Goal: Task Accomplishment & Management: Manage account settings

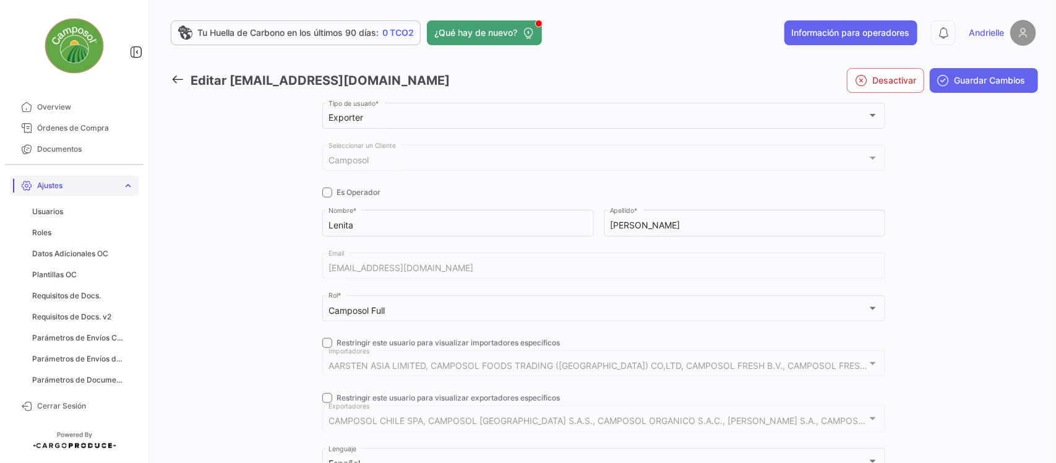
scroll to position [11, 0]
click at [124, 180] on link "Ajustes expand_more" at bounding box center [74, 185] width 129 height 21
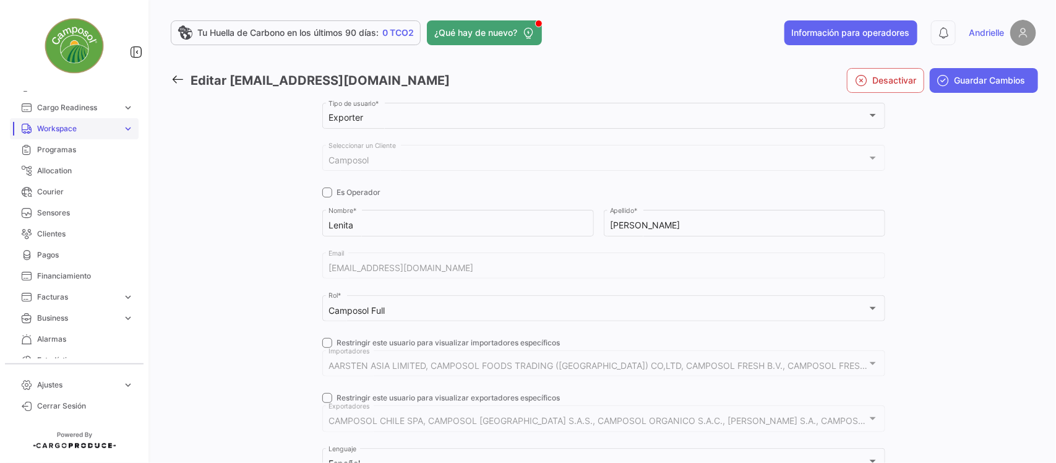
scroll to position [165, 0]
click at [62, 325] on span "Alarmas" at bounding box center [85, 320] width 96 height 11
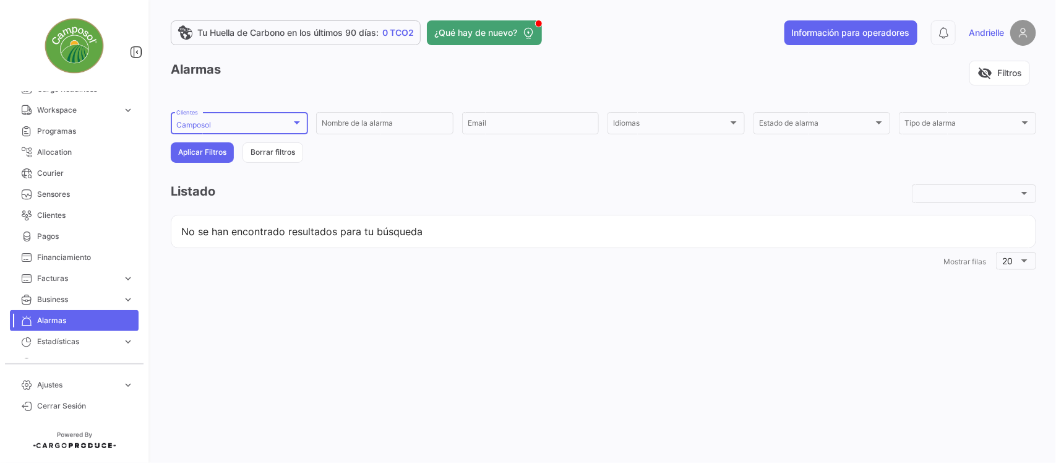
drag, startPoint x: 226, startPoint y: 122, endPoint x: 207, endPoint y: 122, distance: 19.2
click at [207, 122] on div "Camposol" at bounding box center [233, 125] width 115 height 9
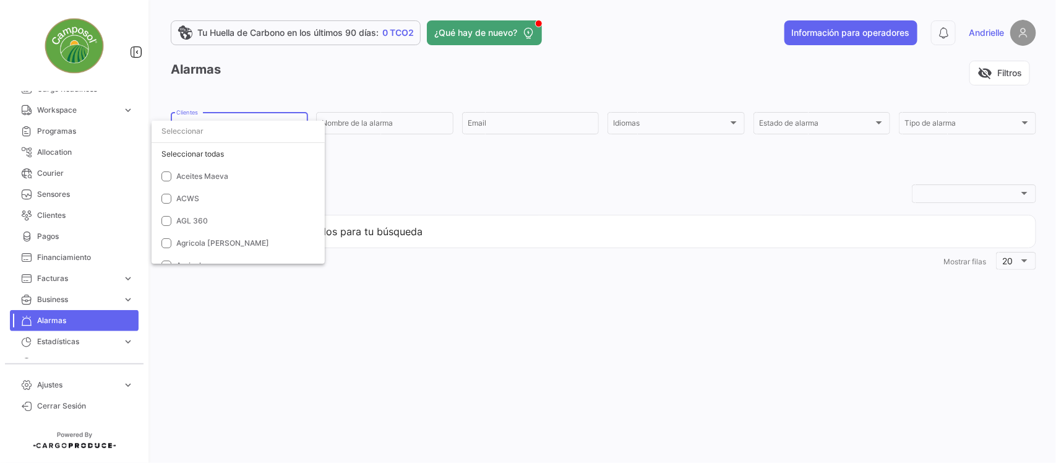
scroll to position [1086, 0]
click at [186, 153] on span "Camposol" at bounding box center [193, 155] width 35 height 9
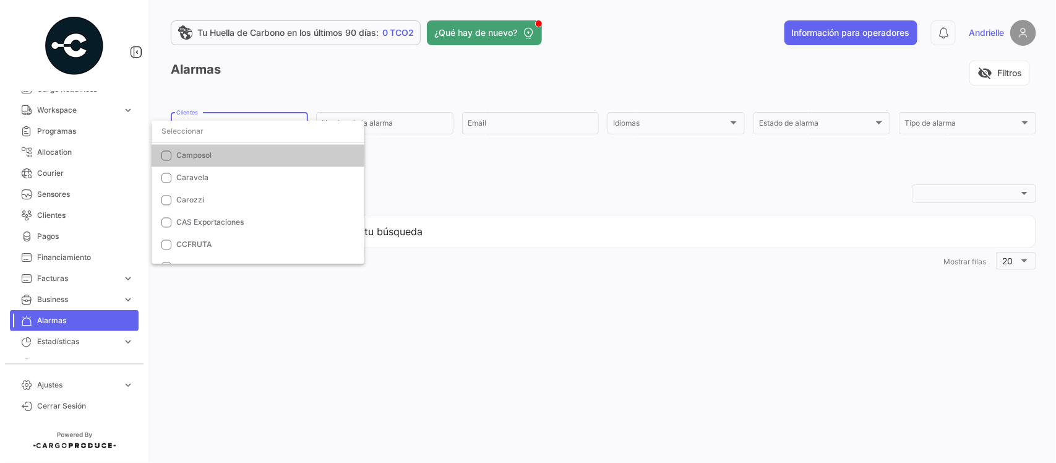
click at [187, 130] on input "dropdown search" at bounding box center [258, 131] width 213 height 22
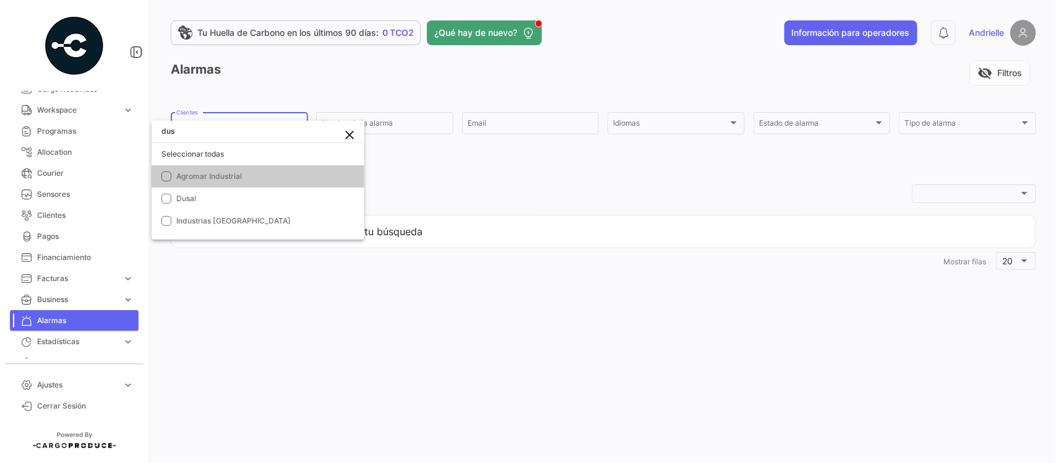
scroll to position [0, 0]
type input "dus"
click at [203, 203] on span "Dusal" at bounding box center [265, 198] width 178 height 11
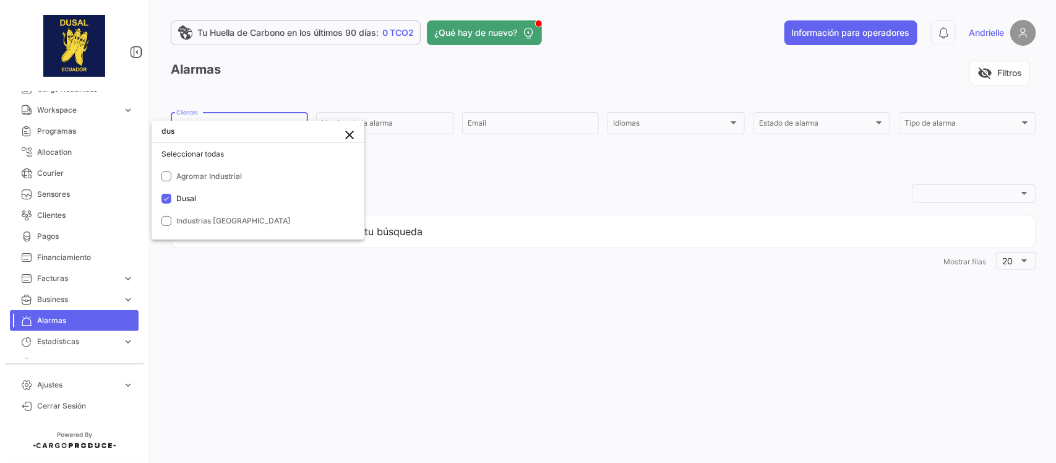
click at [552, 242] on div at bounding box center [528, 231] width 1056 height 463
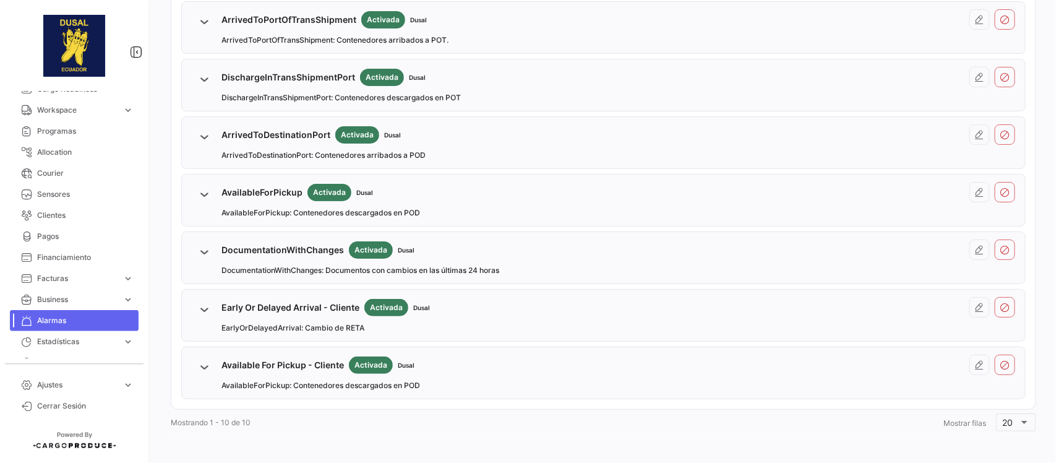
scroll to position [400, 0]
click at [975, 302] on icon at bounding box center [980, 307] width 10 height 10
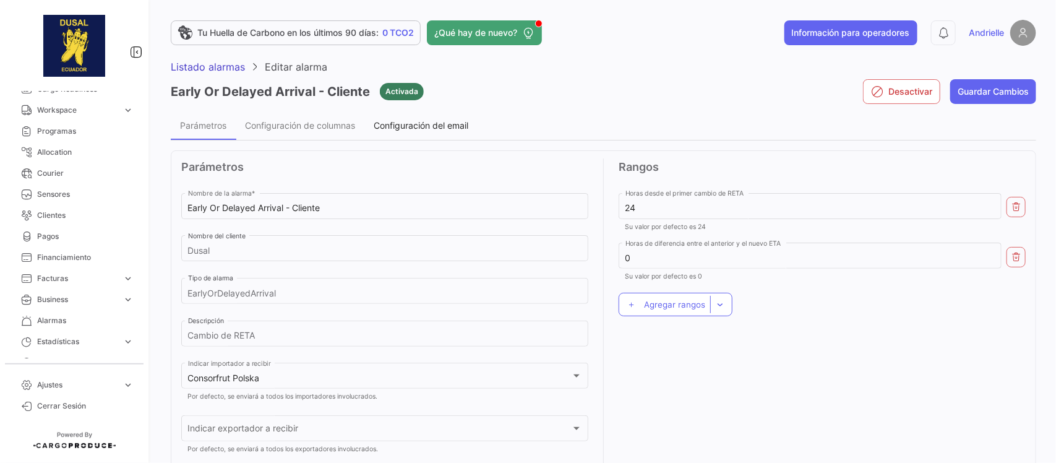
click at [428, 130] on div "Configuración del email" at bounding box center [420, 125] width 113 height 30
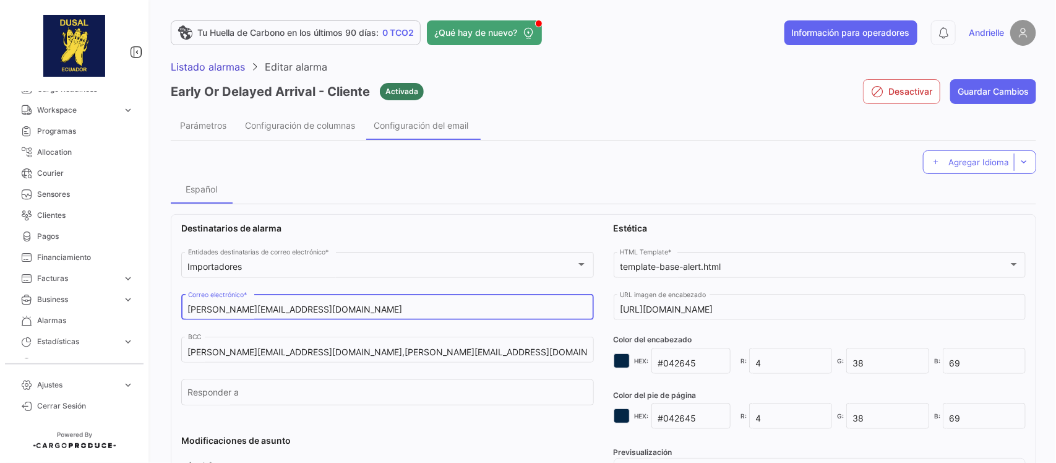
click at [325, 311] on input "[PERSON_NAME][EMAIL_ADDRESS][DOMAIN_NAME]" at bounding box center [388, 309] width 400 height 11
click at [202, 67] on span "Listado alarmas" at bounding box center [208, 67] width 74 height 12
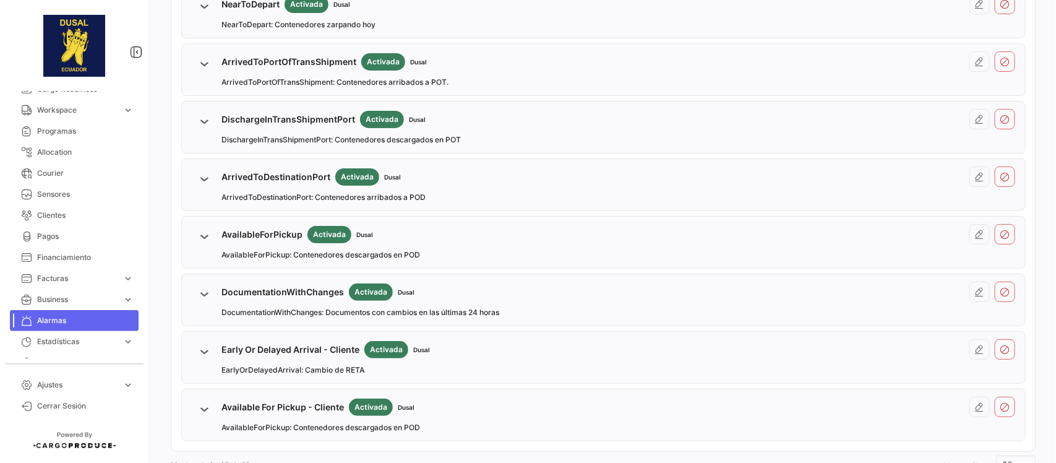
scroll to position [400, 0]
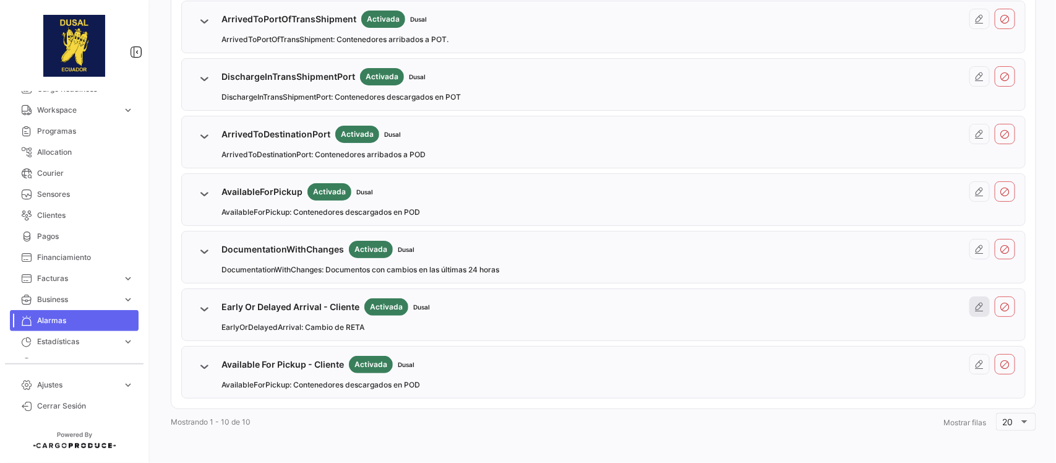
click at [975, 308] on icon at bounding box center [980, 307] width 10 height 10
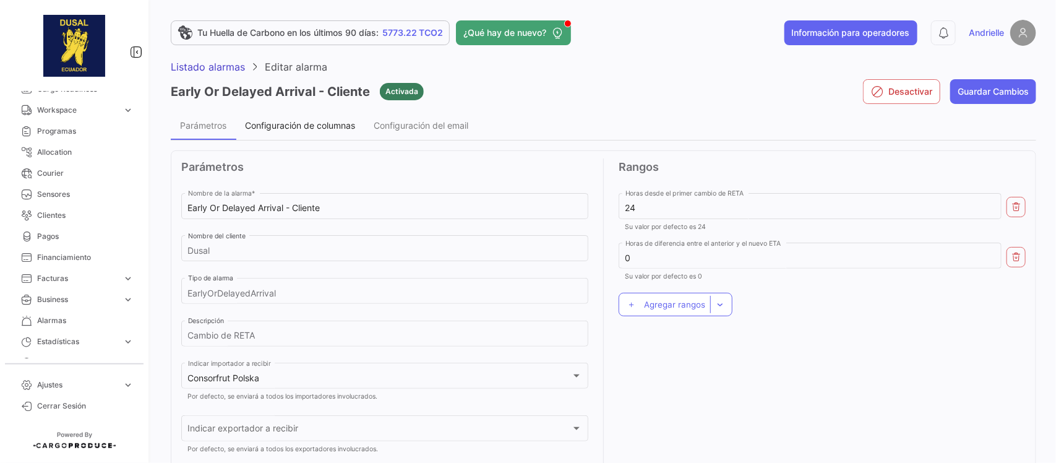
click at [338, 127] on span "Configuración de columnas" at bounding box center [300, 125] width 110 height 11
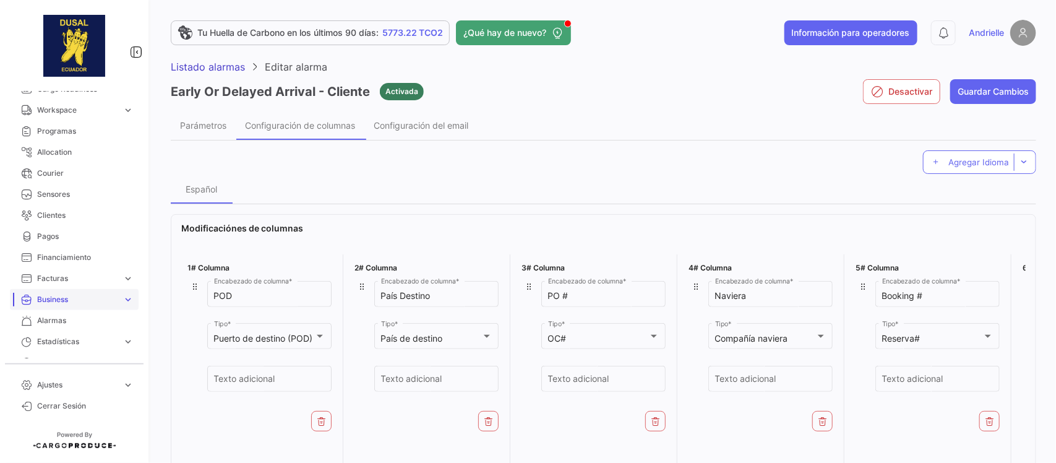
click at [50, 296] on span "Business" at bounding box center [77, 299] width 80 height 11
click at [74, 210] on span "Importadores" at bounding box center [56, 212] width 48 height 11
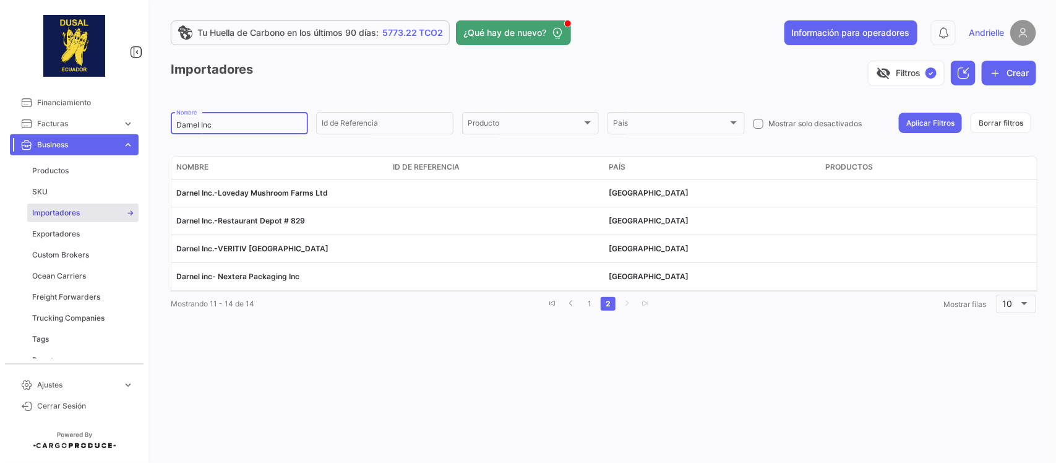
drag, startPoint x: 226, startPoint y: 122, endPoint x: 133, endPoint y: 143, distance: 95.6
click at [133, 142] on mat-sidenav-container "Overview Órdenes de Compra Documentos Cargas expand_more Cargas Aéreas Cargas M…" at bounding box center [528, 231] width 1056 height 463
type input "polska"
click at [917, 125] on button "Aplicar Filtros" at bounding box center [930, 123] width 63 height 20
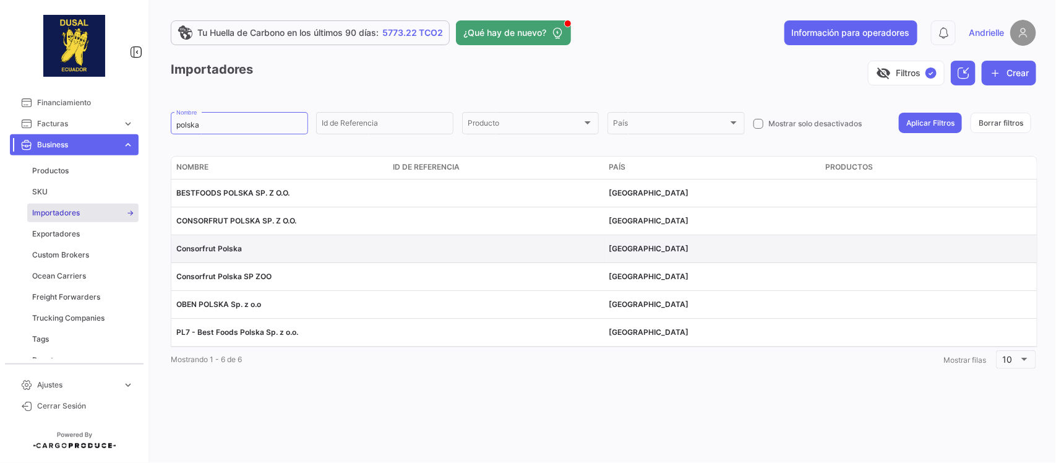
click at [226, 248] on span "Consorfrut Polska" at bounding box center [209, 248] width 66 height 9
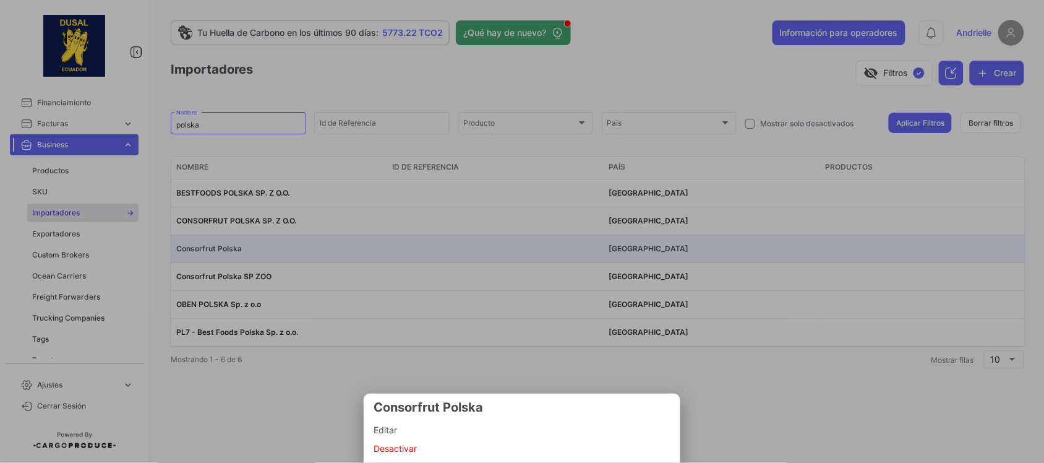
click at [395, 424] on span "Editar" at bounding box center [522, 429] width 297 height 15
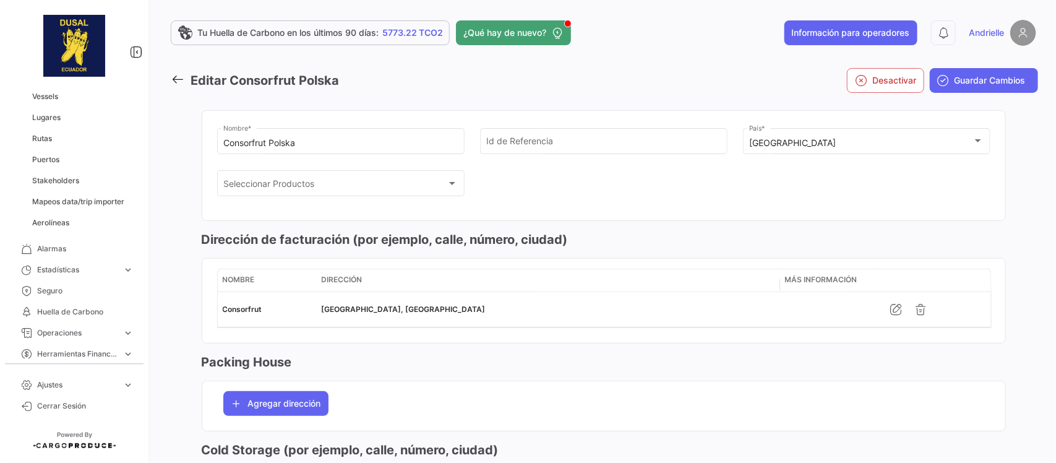
scroll to position [609, 0]
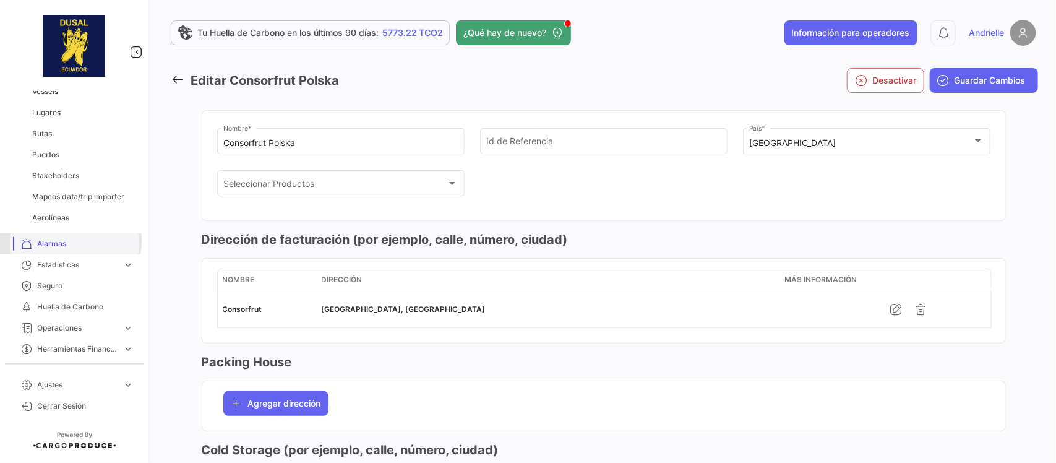
click at [56, 240] on span "Alarmas" at bounding box center [85, 243] width 96 height 11
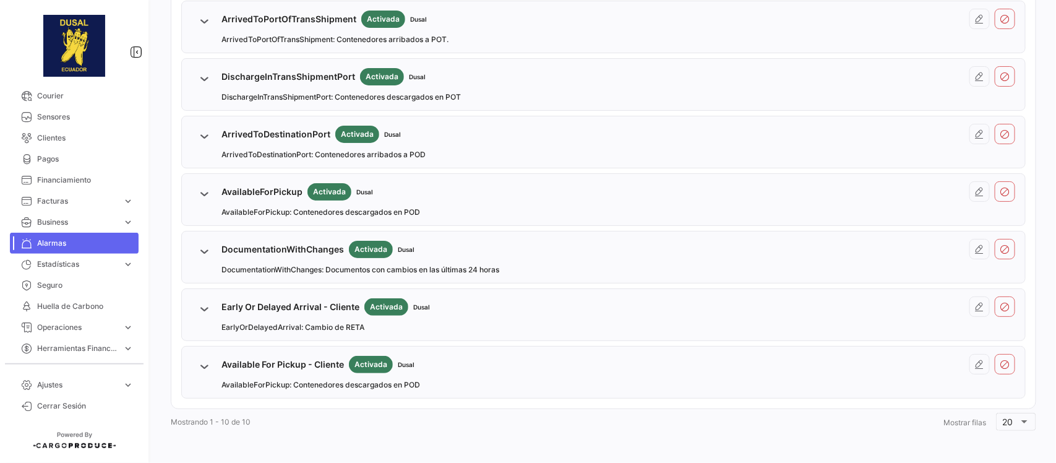
scroll to position [400, 0]
click at [975, 364] on icon at bounding box center [980, 364] width 10 height 10
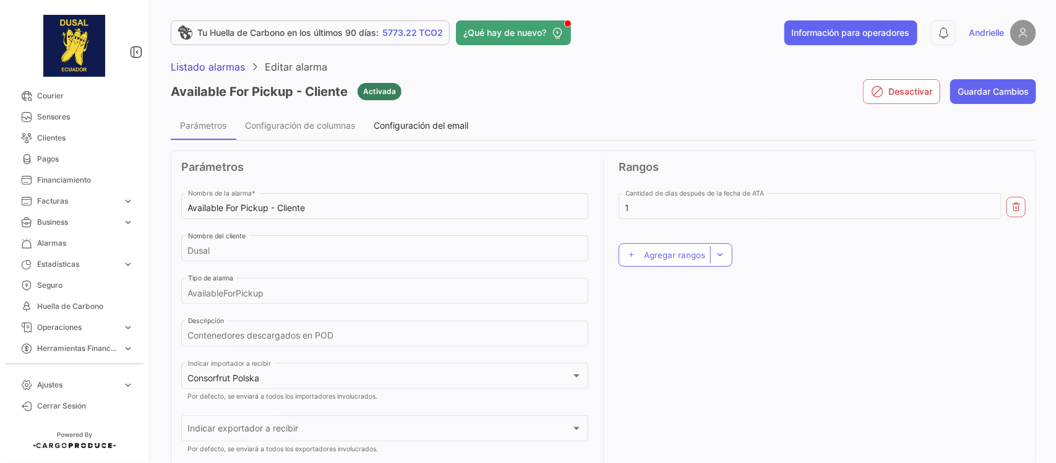
click at [429, 130] on div "Configuración del email" at bounding box center [420, 125] width 113 height 30
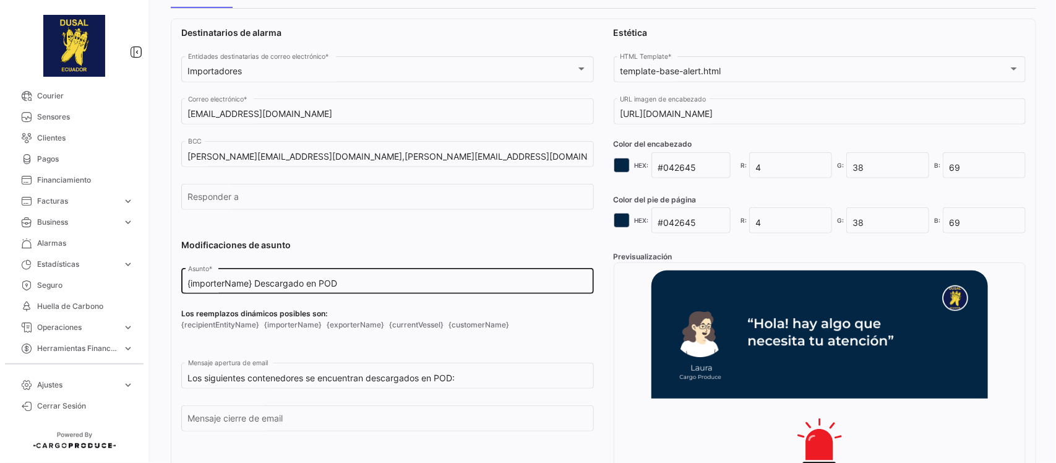
scroll to position [232, 0]
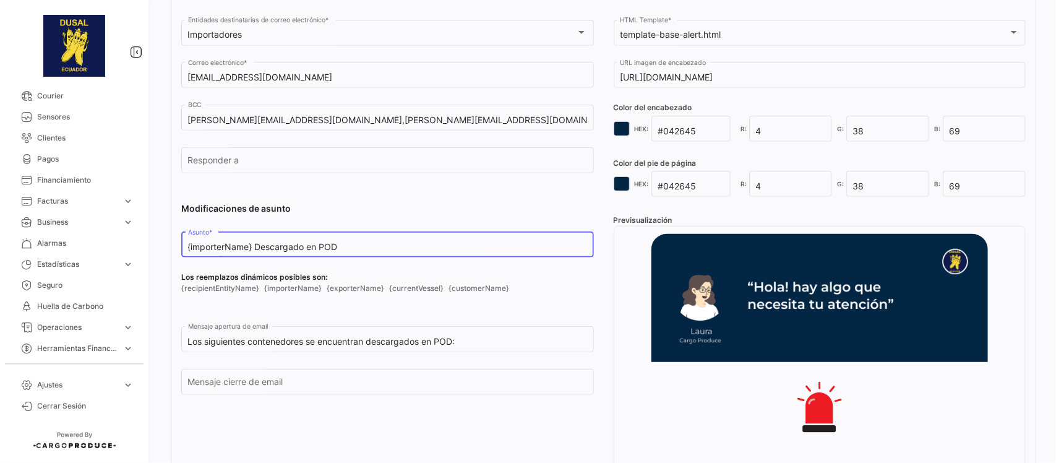
drag, startPoint x: 252, startPoint y: 246, endPoint x: 139, endPoint y: 249, distance: 113.2
click at [139, 249] on mat-sidenav-container "Overview Órdenes de Compra Documentos Cargas expand_more Cargas Aéreas Cargas M…" at bounding box center [528, 231] width 1056 height 463
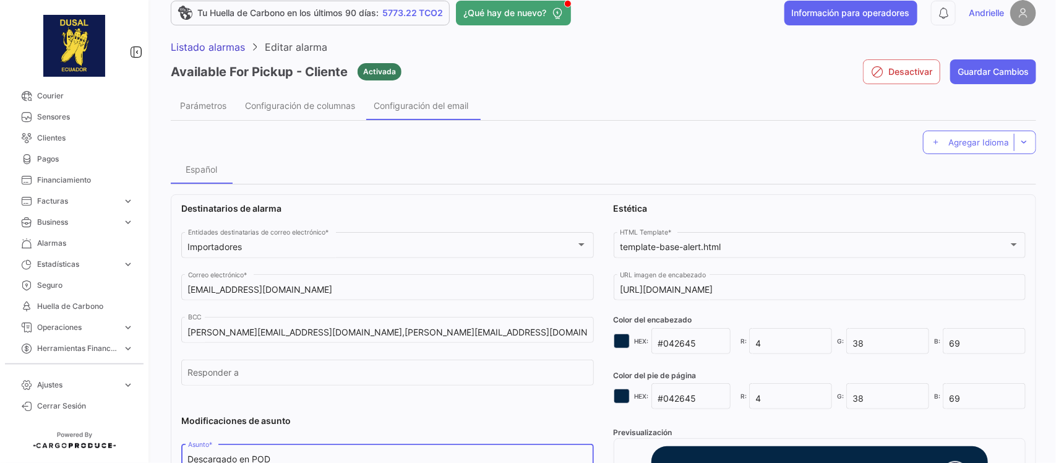
scroll to position [0, 0]
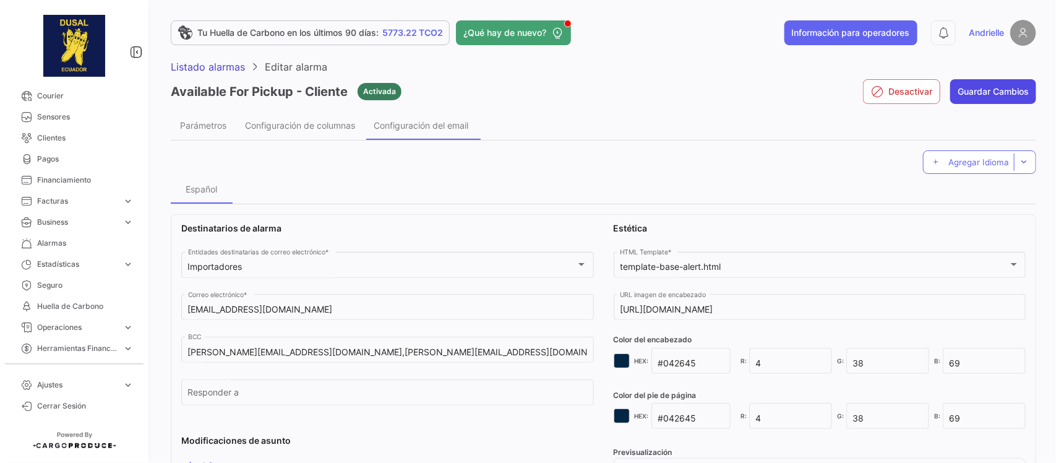
type input "Descargado en POD"
click at [979, 92] on button "Guardar Cambios" at bounding box center [993, 91] width 86 height 25
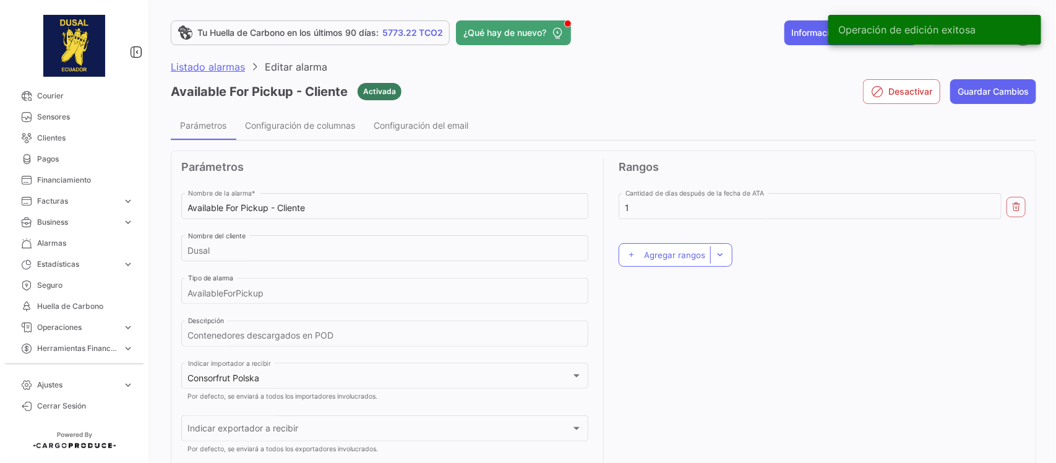
click at [205, 66] on span "Listado alarmas" at bounding box center [208, 67] width 74 height 12
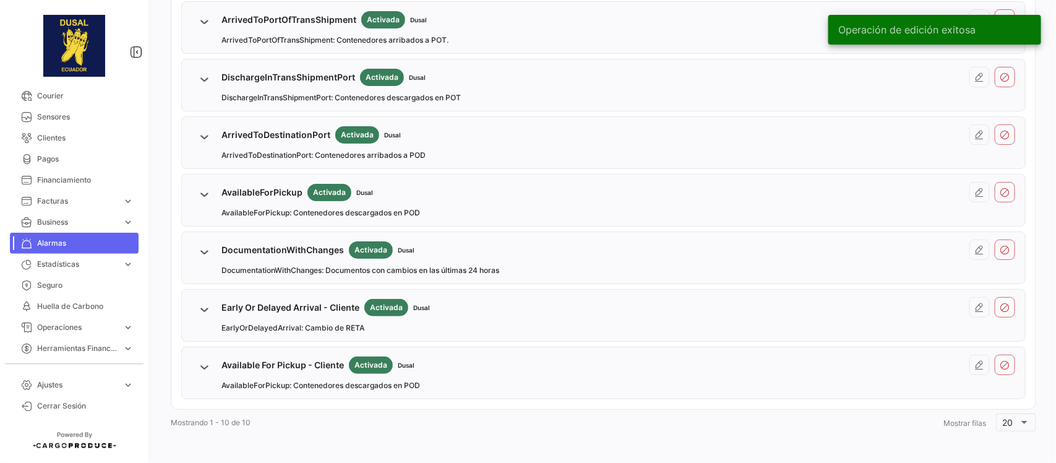
scroll to position [400, 0]
click at [975, 304] on icon at bounding box center [980, 307] width 10 height 10
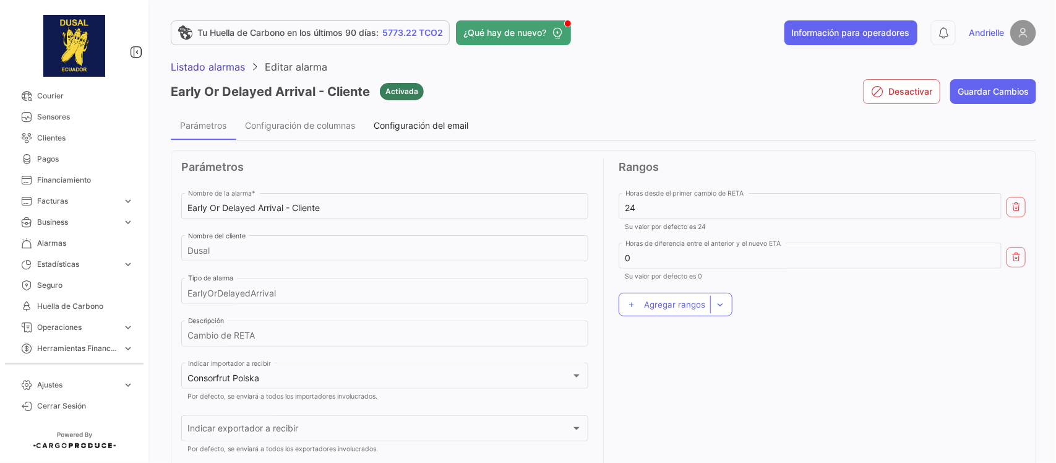
click at [437, 125] on span "Configuración del email" at bounding box center [421, 125] width 95 height 11
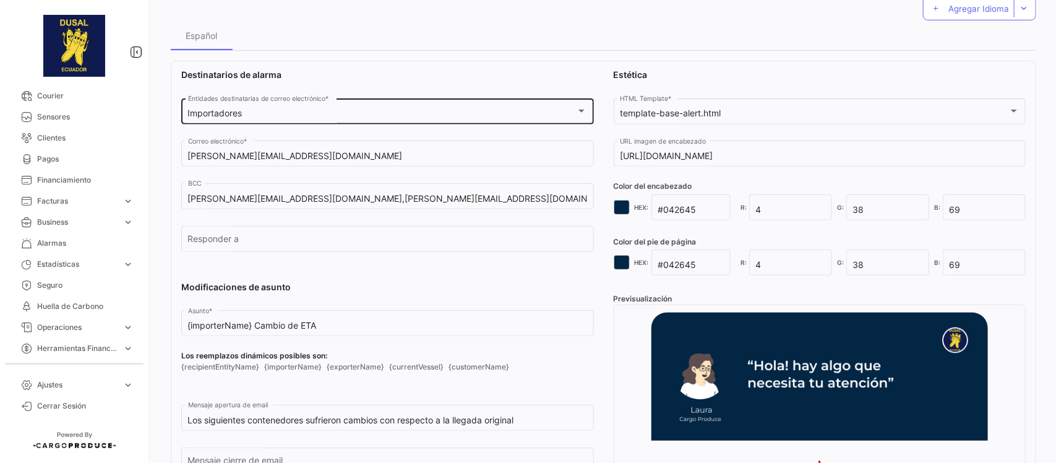
scroll to position [155, 0]
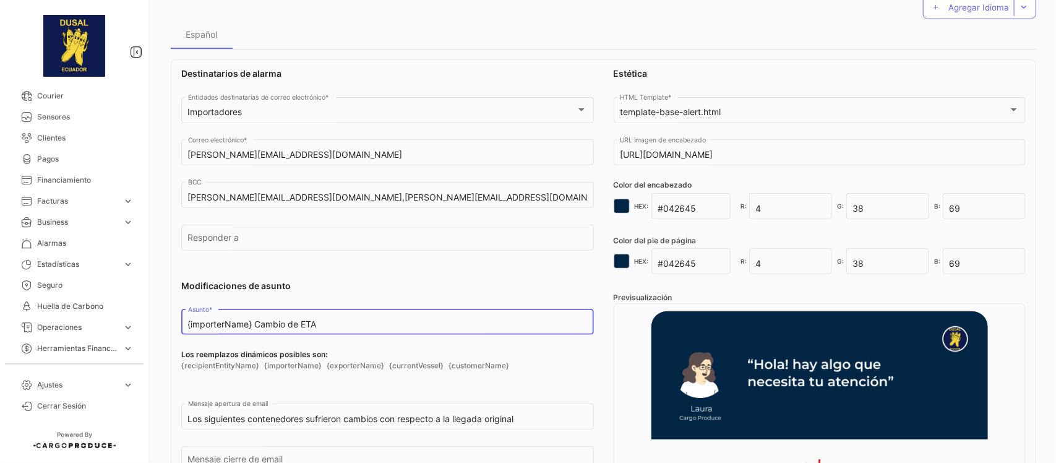
click at [254, 322] on input "{importerName} Cambio de ETA" at bounding box center [388, 324] width 400 height 11
click at [248, 325] on input "{importerName} Cambio de ETA" at bounding box center [388, 324] width 400 height 11
click at [254, 325] on input "{importerName} Cambio de ETA" at bounding box center [388, 324] width 400 height 11
drag, startPoint x: 255, startPoint y: 322, endPoint x: 167, endPoint y: 330, distance: 88.2
click at [165, 330] on div "Tu Huella de Carbono en los últimos 90 días: 5773.22 TCO2 ¿Qué hay de nuevo? In…" at bounding box center [603, 231] width 905 height 463
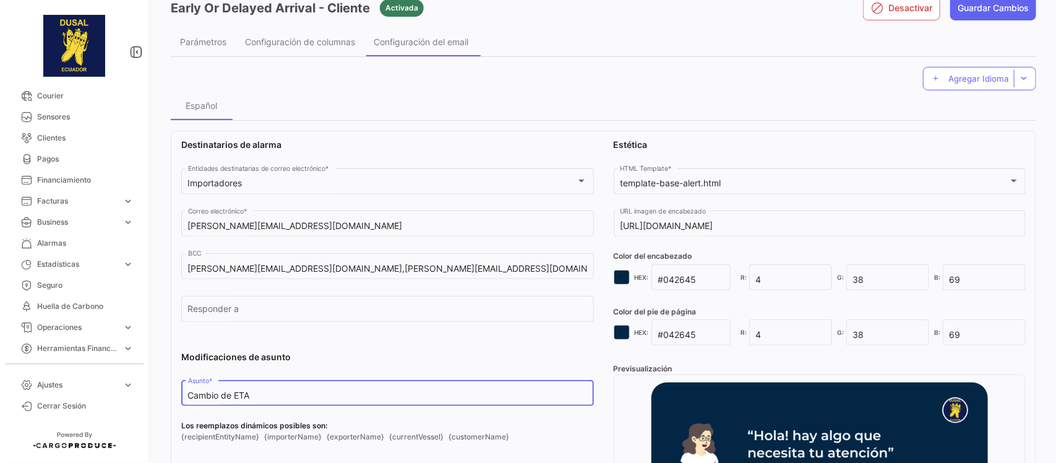
scroll to position [0, 0]
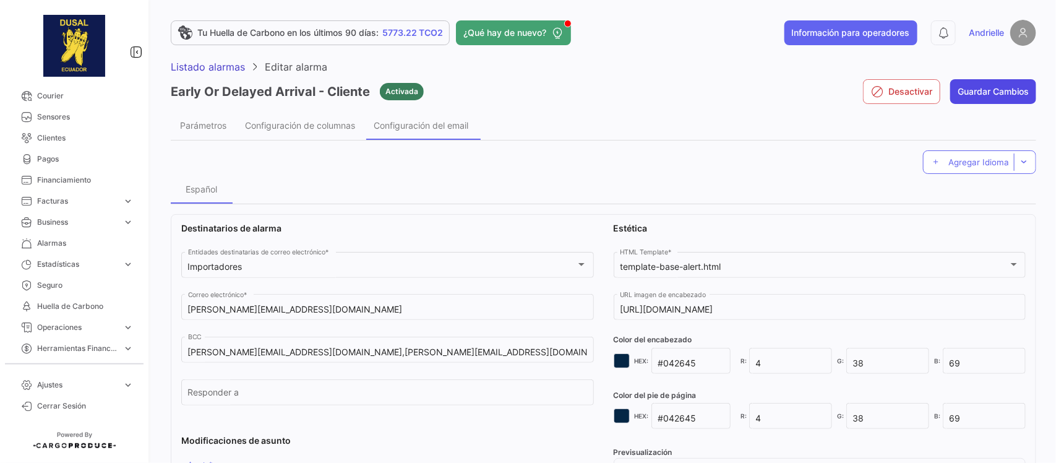
type input "Cambio de ETA"
click at [990, 85] on button "Guardar Cambios" at bounding box center [993, 91] width 86 height 25
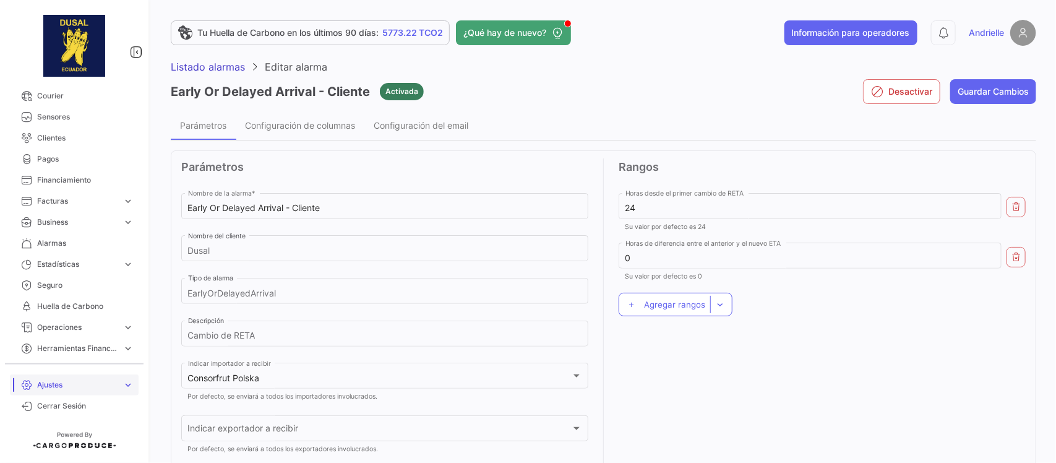
click at [80, 380] on span "Ajustes" at bounding box center [77, 384] width 80 height 11
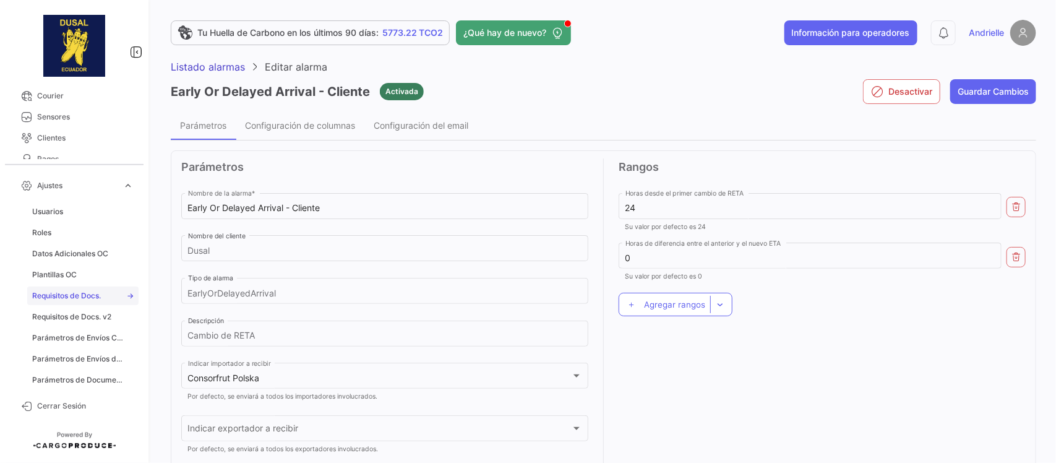
click at [84, 299] on span "Requisitos de Docs." at bounding box center [66, 295] width 69 height 11
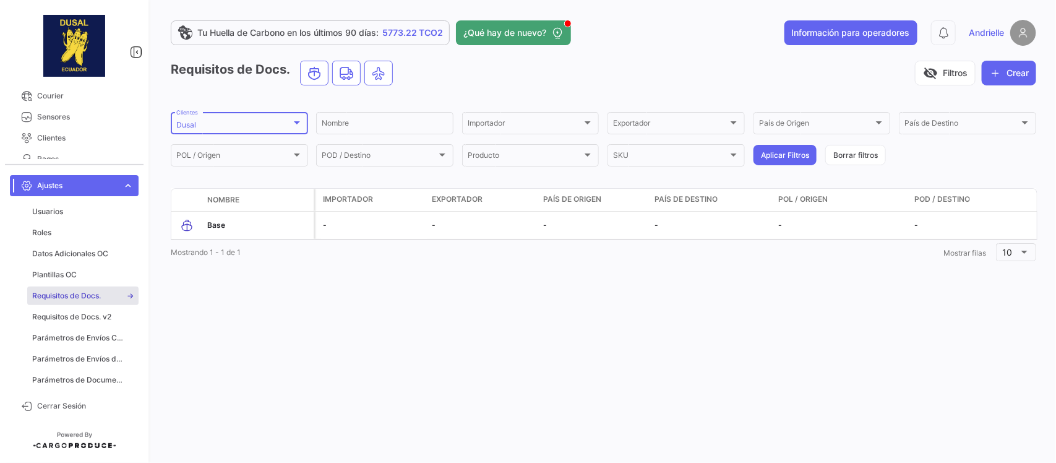
click at [226, 119] on div "Dusal Clientes" at bounding box center [239, 122] width 126 height 24
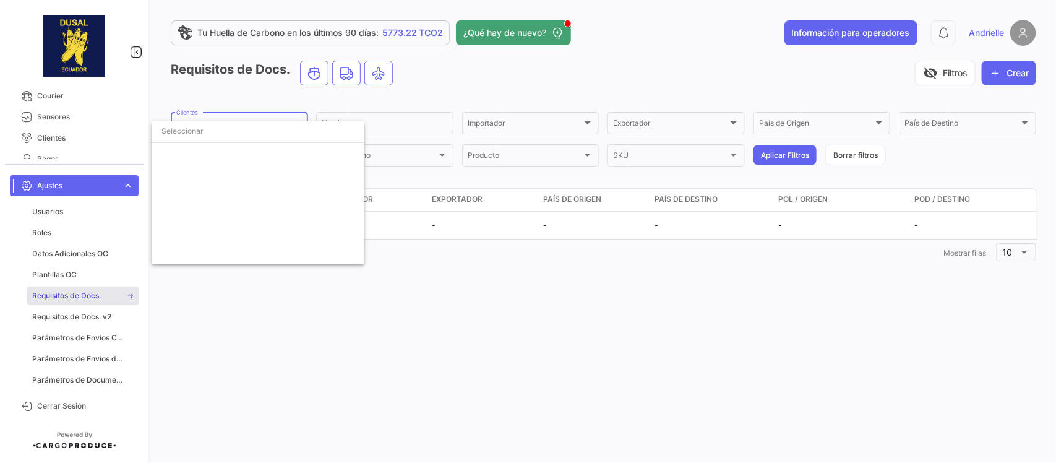
scroll to position [1736, 0]
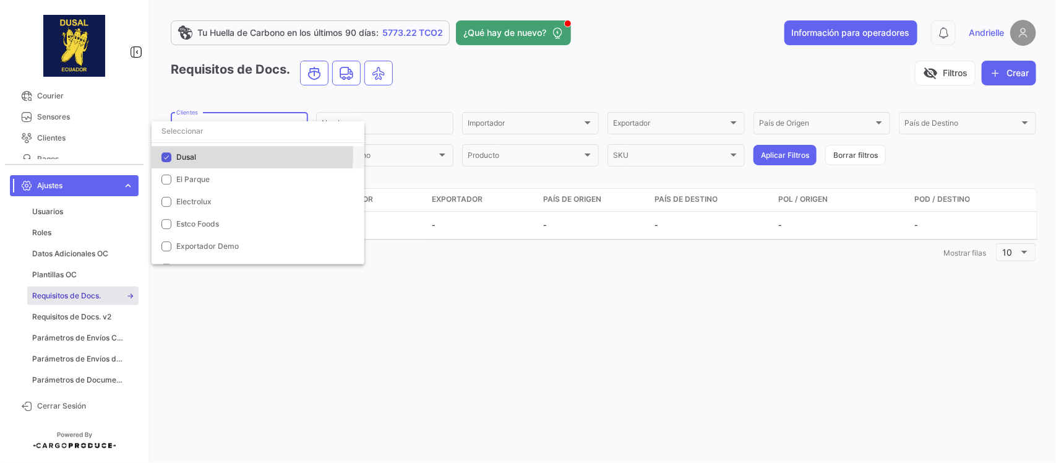
click at [196, 153] on span "Dusal" at bounding box center [265, 157] width 178 height 11
click at [195, 133] on input "dropdown search" at bounding box center [258, 131] width 213 height 22
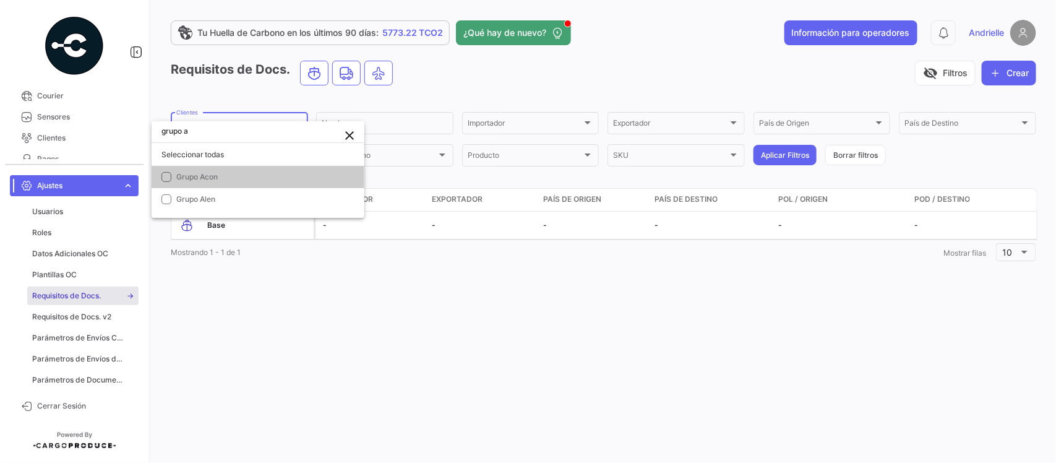
scroll to position [0, 0]
type input "grupo ac"
click at [195, 172] on span "Grupo Acon" at bounding box center [196, 176] width 41 height 9
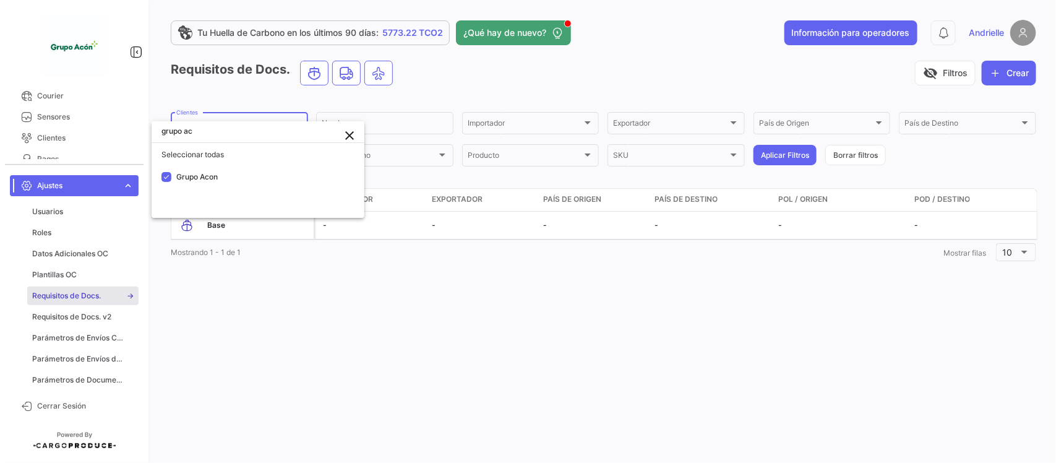
click at [286, 398] on div at bounding box center [528, 231] width 1056 height 463
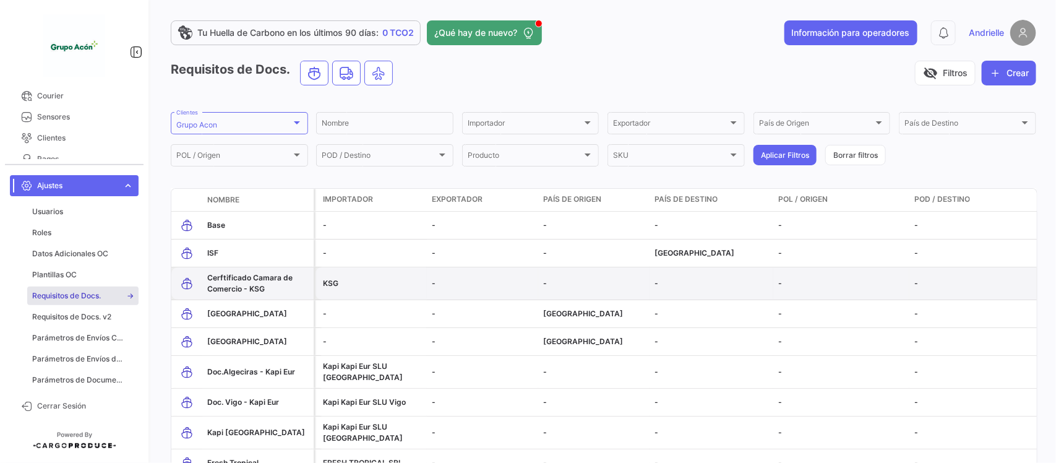
scroll to position [72, 0]
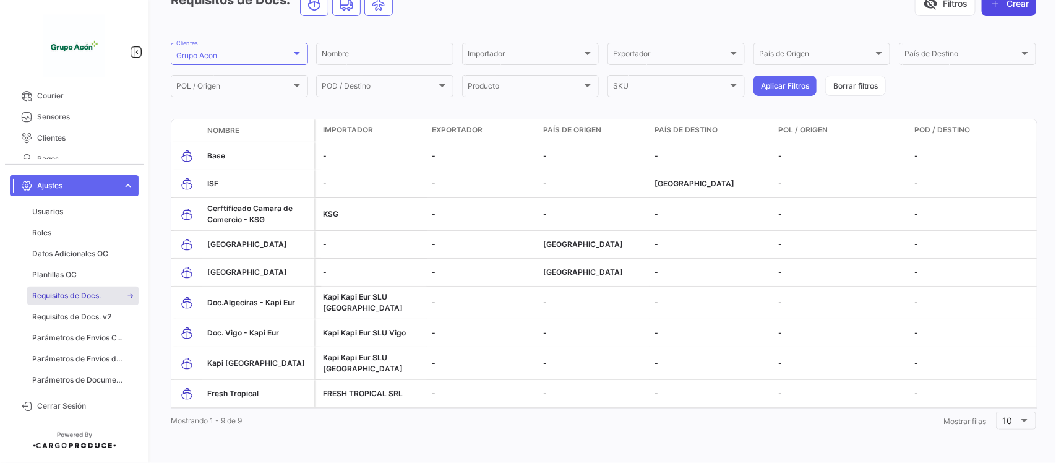
click at [1009, 4] on button "Crear" at bounding box center [1009, 3] width 54 height 25
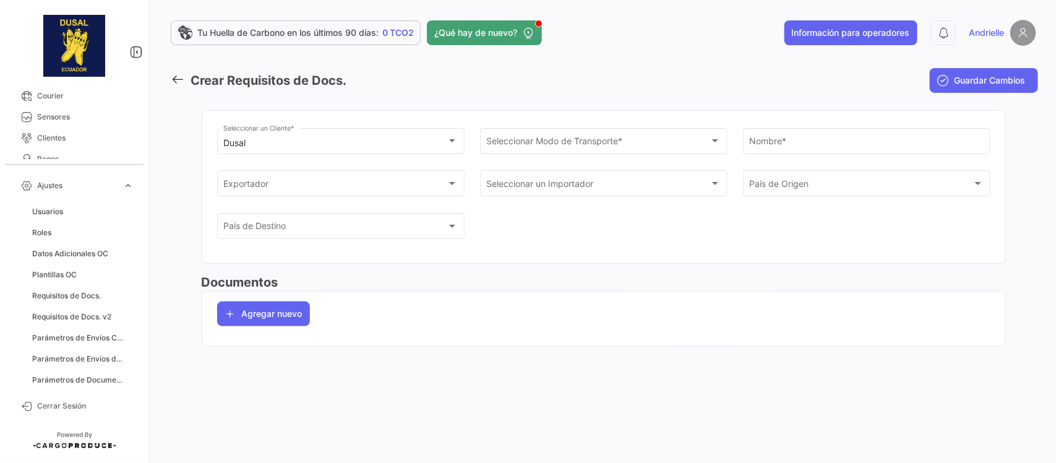
click at [179, 79] on icon at bounding box center [178, 79] width 14 height 14
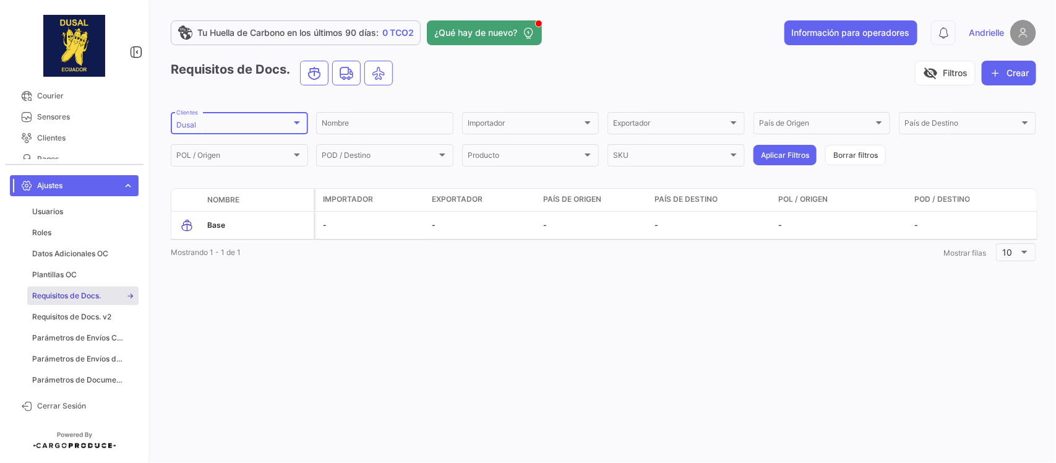
click at [215, 124] on div "Dusal" at bounding box center [233, 125] width 115 height 9
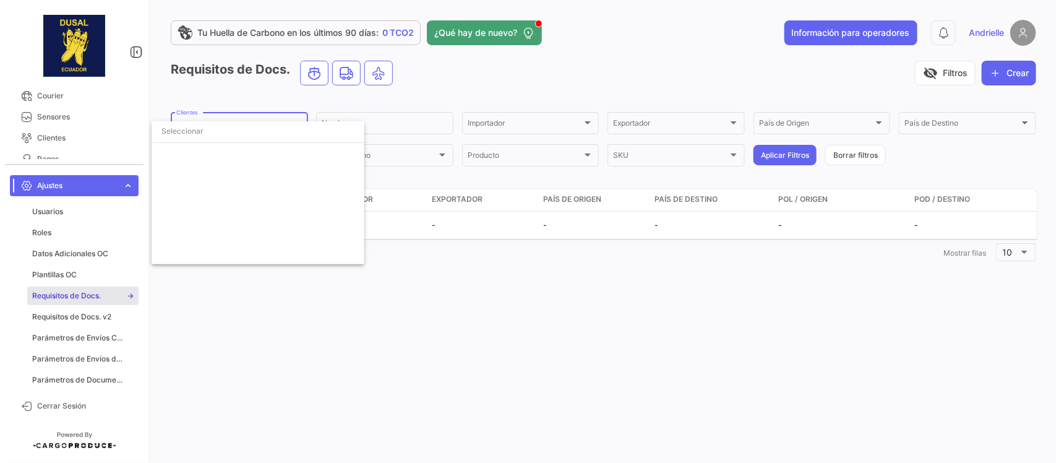
scroll to position [1736, 0]
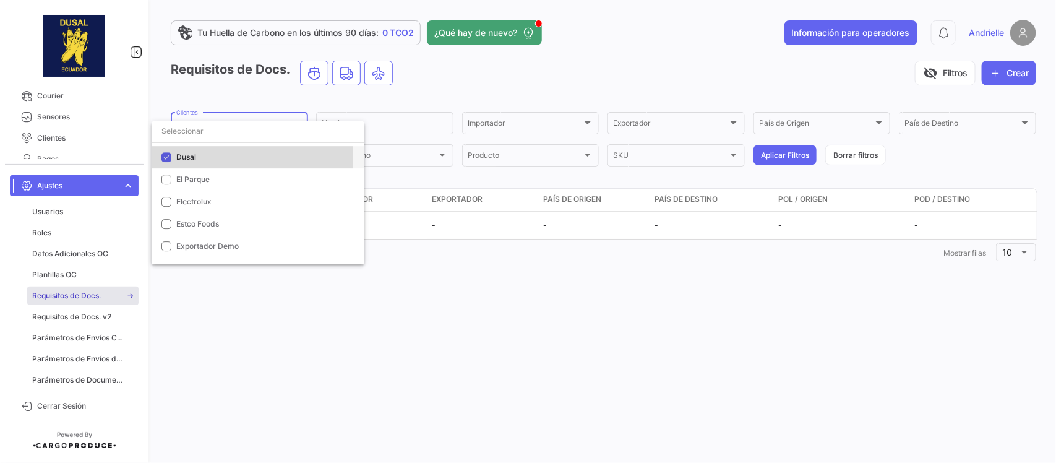
click at [189, 159] on span "Dusal" at bounding box center [186, 156] width 20 height 9
click at [190, 131] on input "dropdown search" at bounding box center [258, 131] width 213 height 22
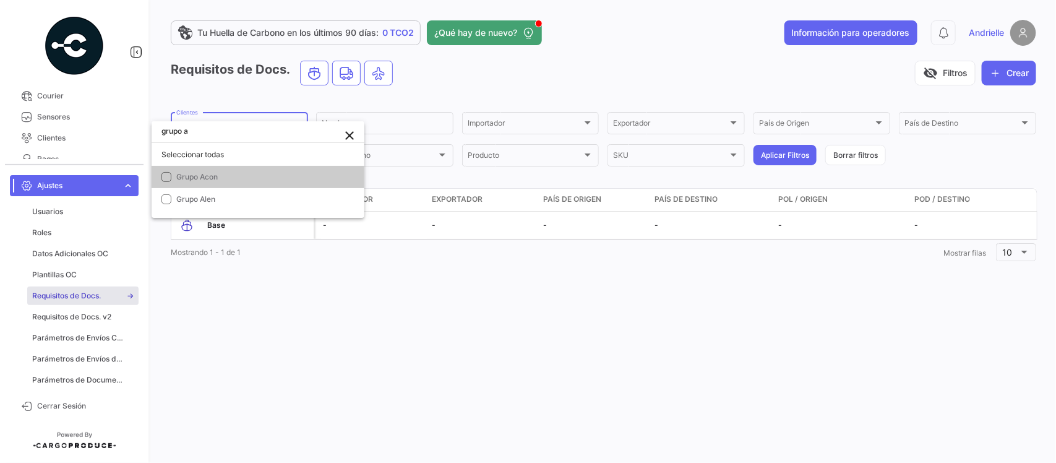
scroll to position [0, 0]
type input "grupo acon"
click at [212, 181] on span "Grupo Acon" at bounding box center [265, 176] width 178 height 11
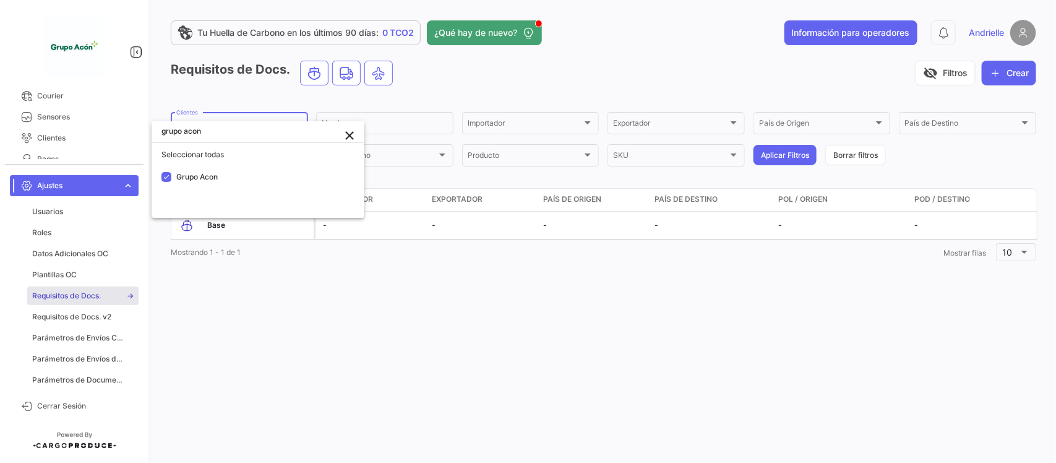
click at [238, 360] on div at bounding box center [528, 231] width 1056 height 463
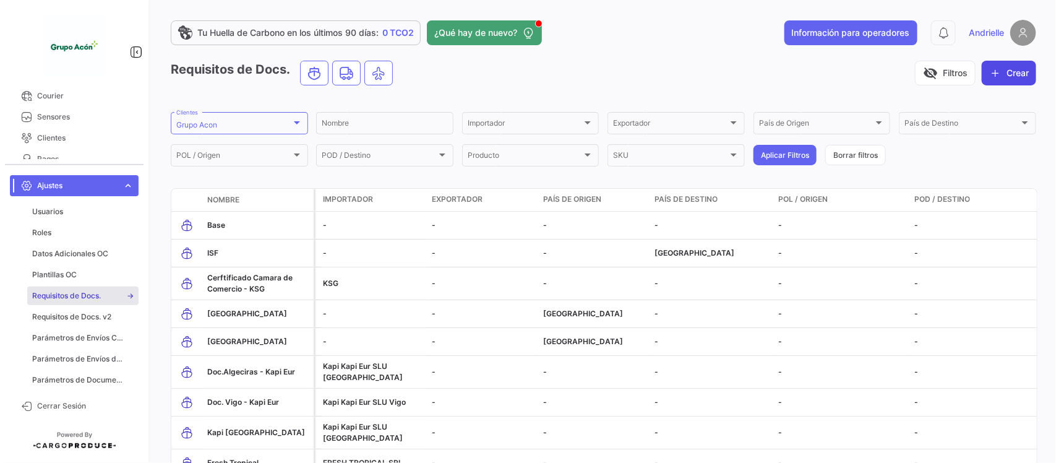
click at [1010, 75] on button "Crear" at bounding box center [1009, 73] width 54 height 25
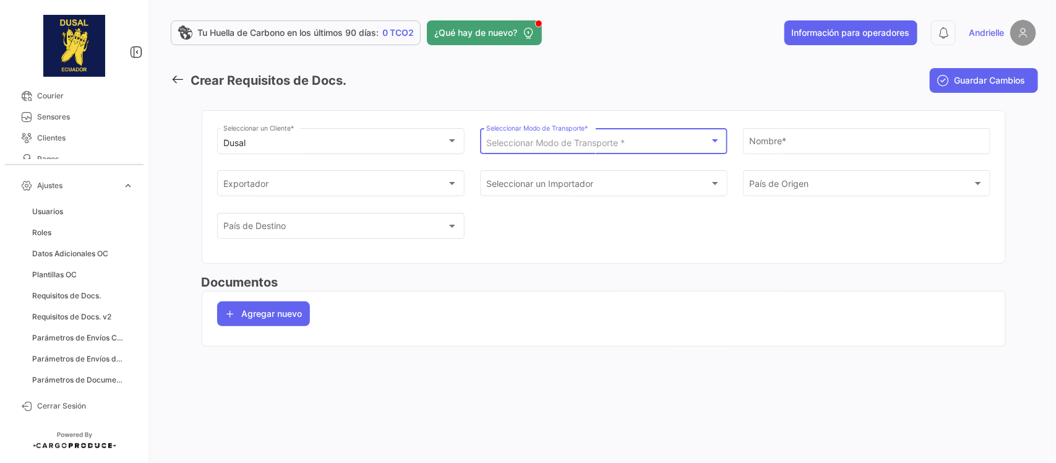
click at [663, 147] on div "Seleccionar Modo de Transporte *" at bounding box center [597, 143] width 223 height 11
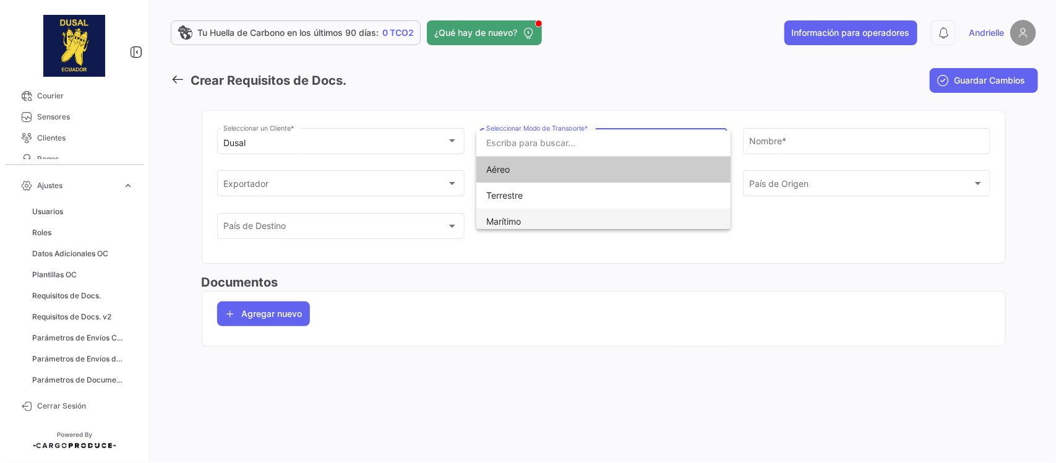
click at [539, 218] on span "Marítimo" at bounding box center [603, 221] width 234 height 26
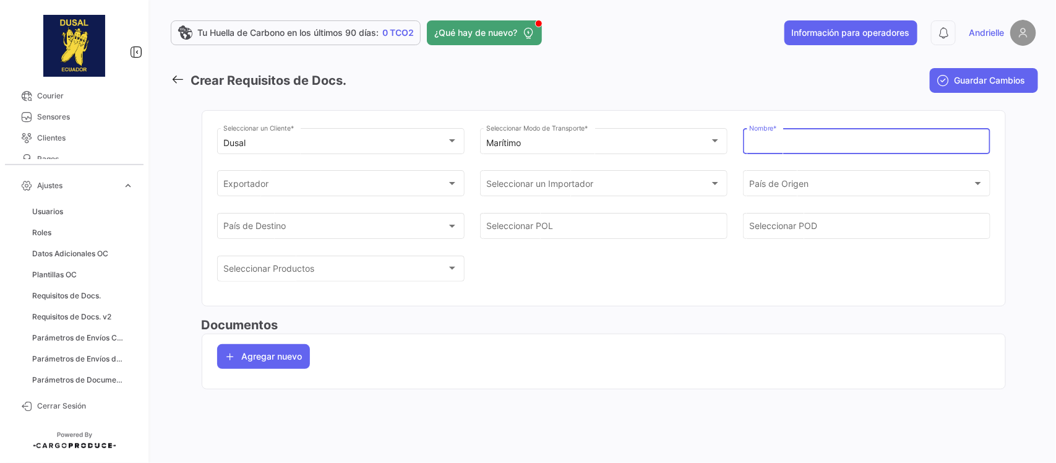
click at [770, 139] on input "Nombre *" at bounding box center [866, 143] width 234 height 11
type input "Kapi"
click at [189, 80] on link at bounding box center [181, 81] width 20 height 18
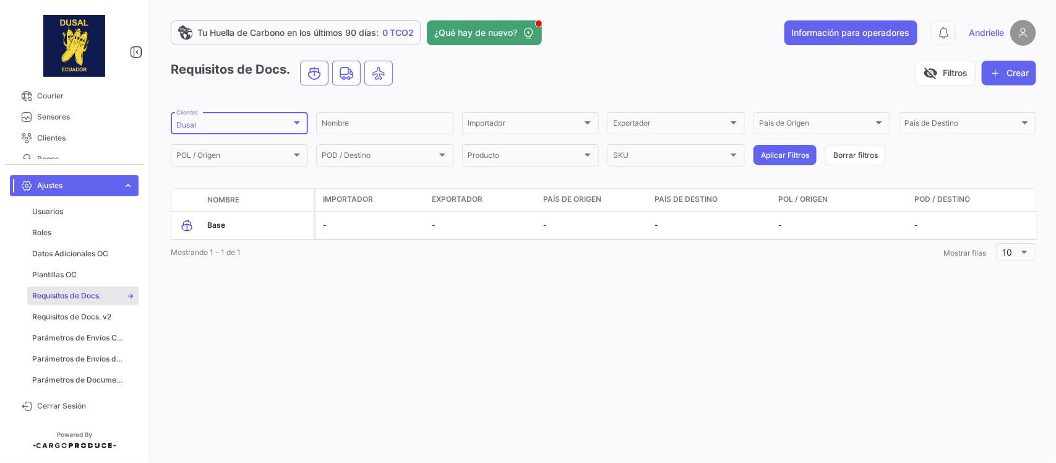
click at [224, 122] on div "Dusal" at bounding box center [233, 125] width 115 height 9
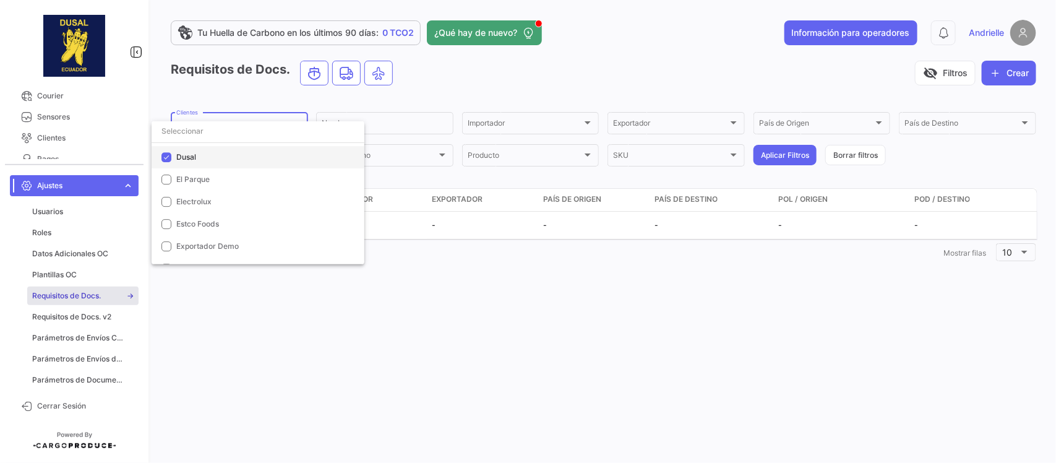
click at [202, 153] on span "Dusal" at bounding box center [265, 157] width 178 height 11
click at [208, 133] on input "dropdown search" at bounding box center [258, 131] width 213 height 22
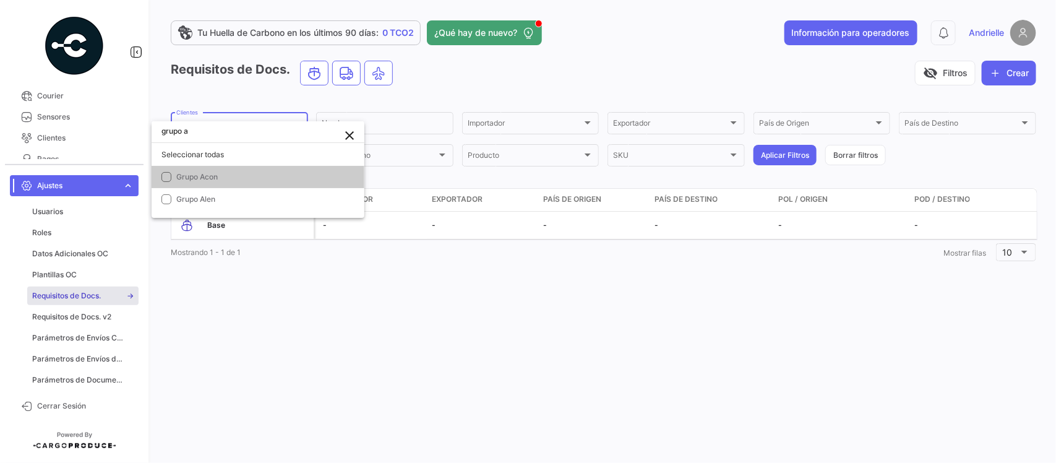
scroll to position [0, 0]
type input "grupo a"
click at [229, 180] on span "Grupo Acon" at bounding box center [265, 176] width 178 height 11
click at [362, 345] on div at bounding box center [528, 231] width 1056 height 463
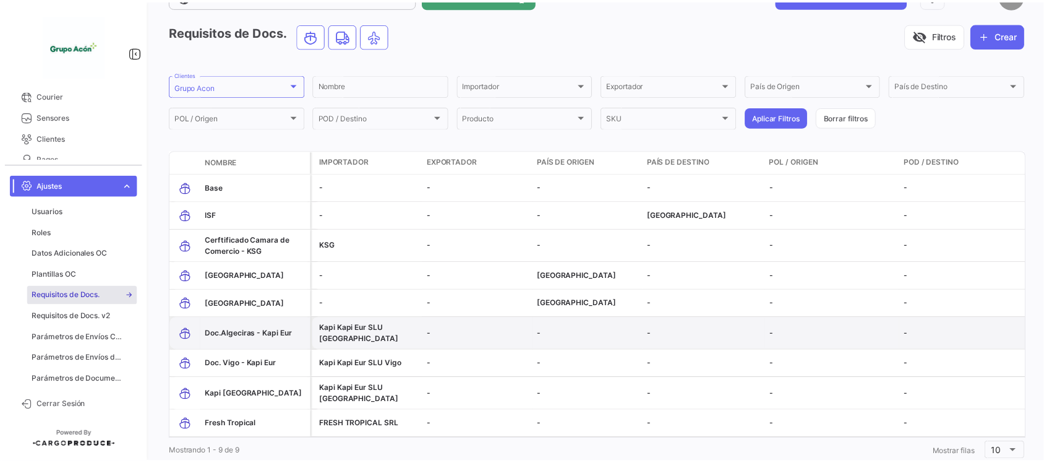
scroll to position [72, 0]
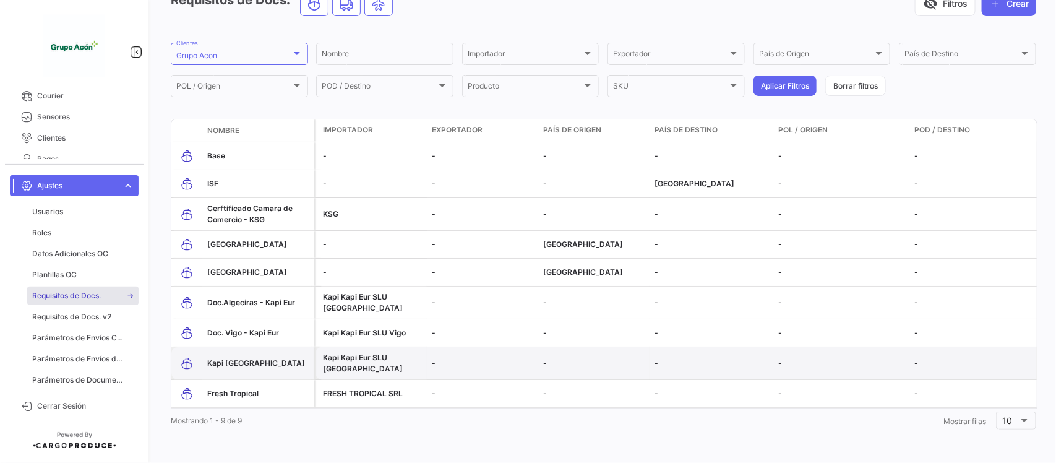
click at [233, 358] on span "Kapi [GEOGRAPHIC_DATA]" at bounding box center [256, 362] width 98 height 9
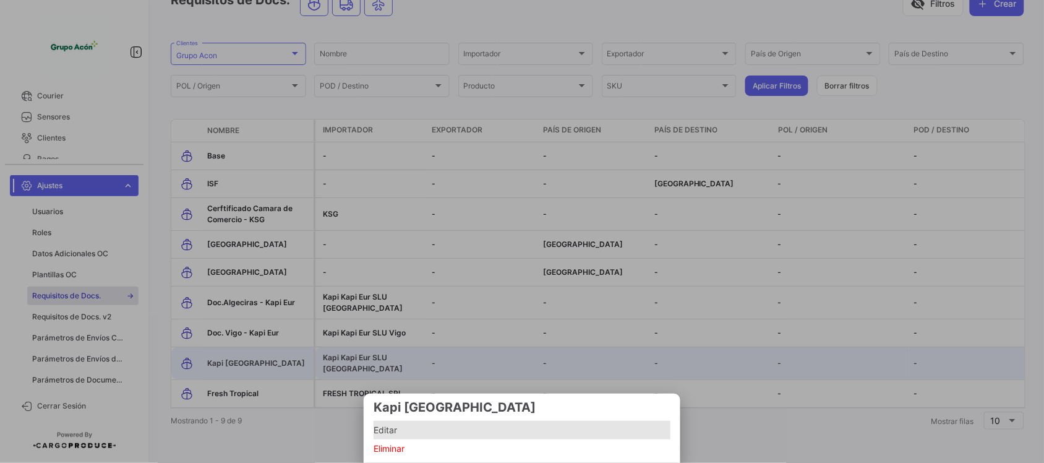
click at [388, 424] on span "Editar" at bounding box center [522, 429] width 297 height 15
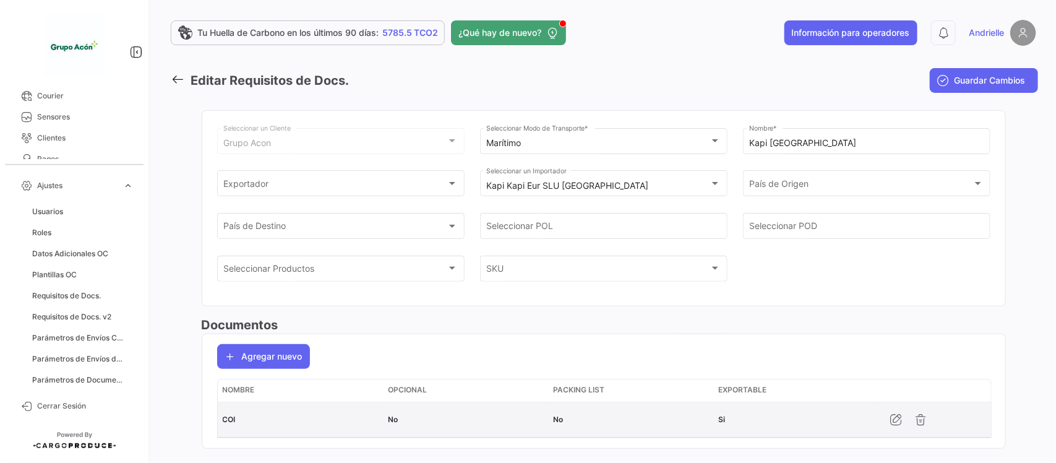
scroll to position [27, 0]
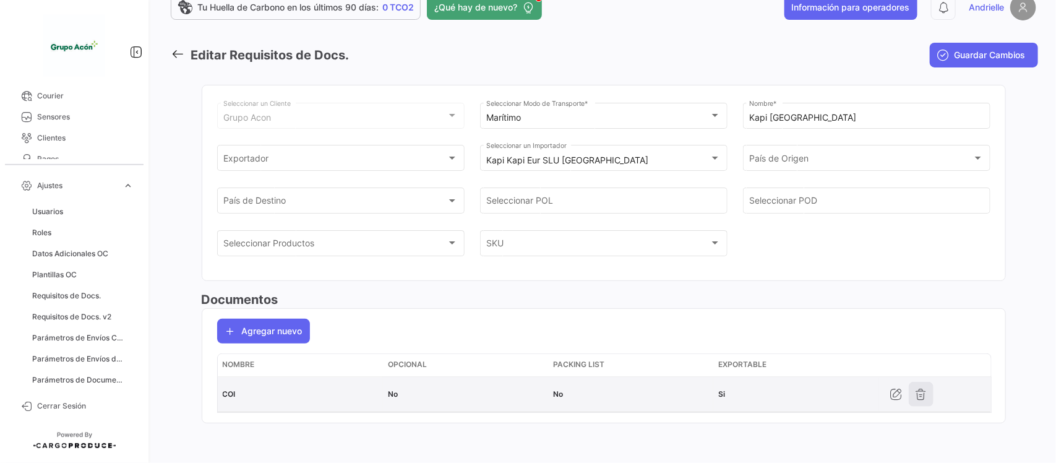
click at [915, 398] on icon "button" at bounding box center [921, 394] width 12 height 12
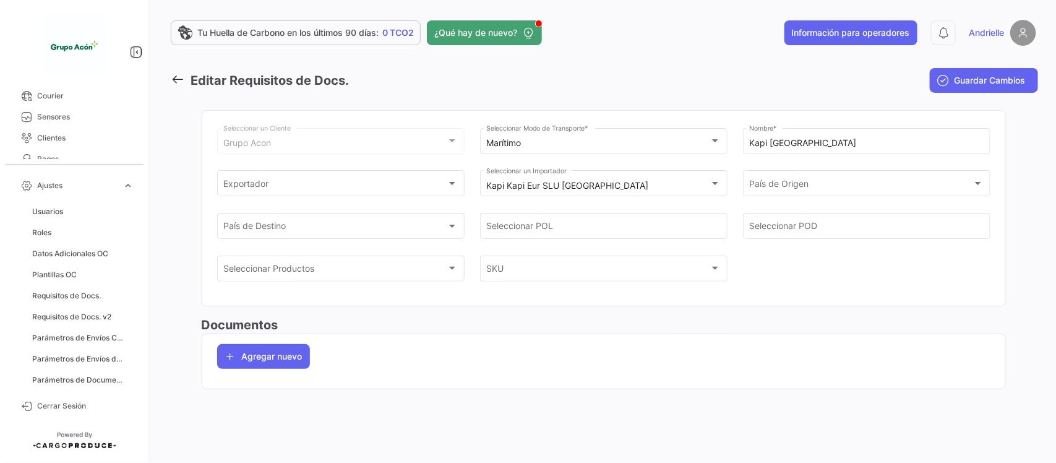
scroll to position [0, 0]
click at [961, 81] on span "Guardar Cambios" at bounding box center [989, 80] width 71 height 12
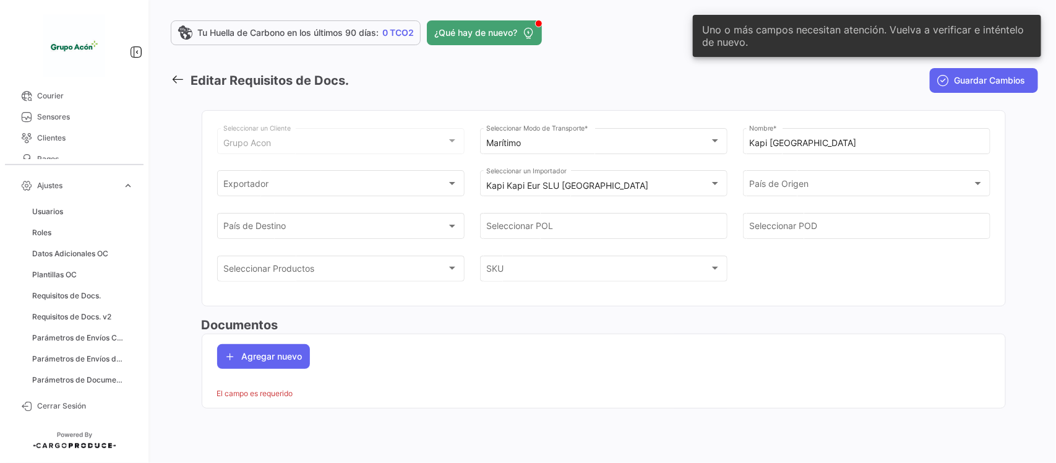
click at [653, 73] on mat-toolbar-row "Editar Requisitos de Docs." at bounding box center [456, 81] width 571 height 40
click at [181, 74] on icon at bounding box center [178, 79] width 14 height 14
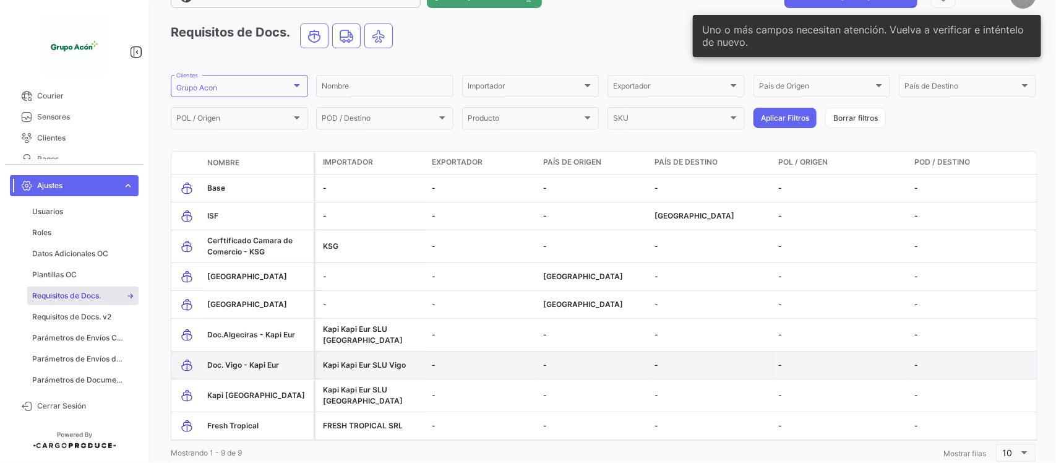
scroll to position [72, 0]
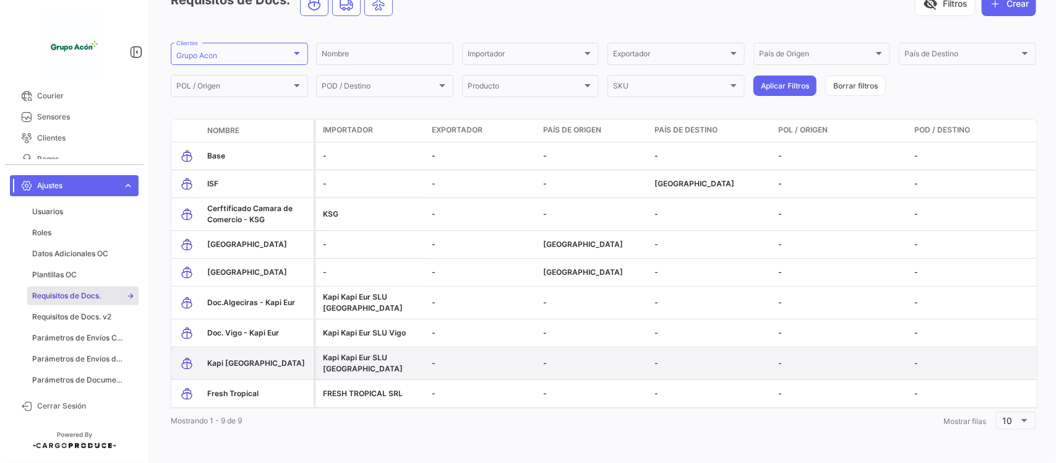
click at [242, 358] on span "Kapi [GEOGRAPHIC_DATA]" at bounding box center [256, 362] width 98 height 9
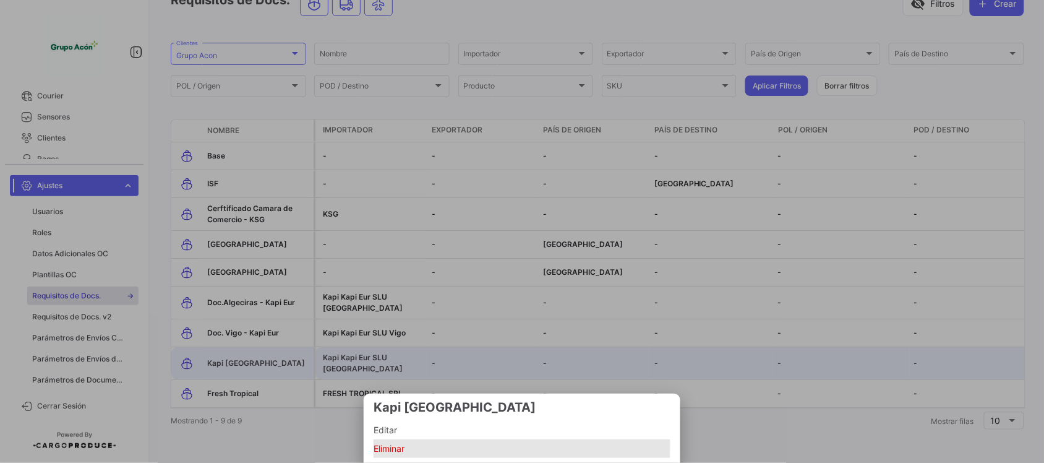
click at [388, 446] on span "Eliminar" at bounding box center [522, 448] width 297 height 15
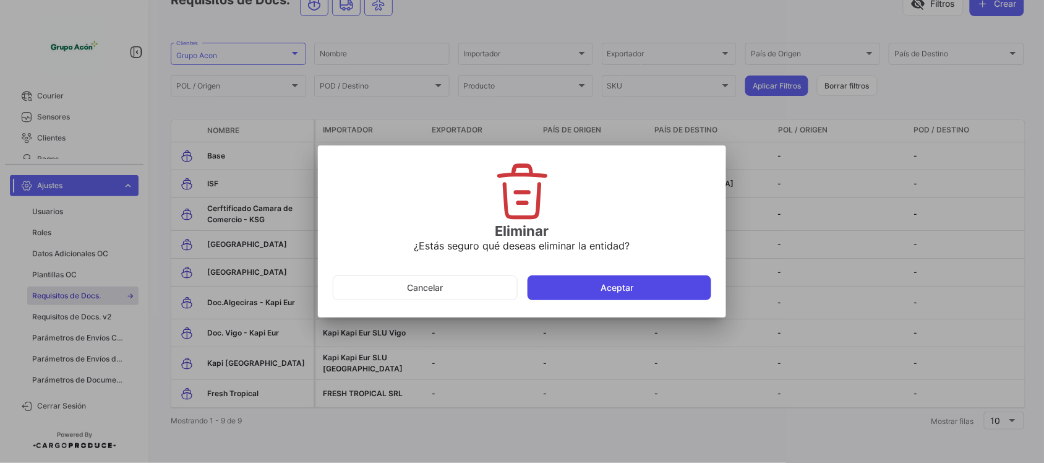
click at [567, 293] on button "Aceptar" at bounding box center [620, 287] width 184 height 25
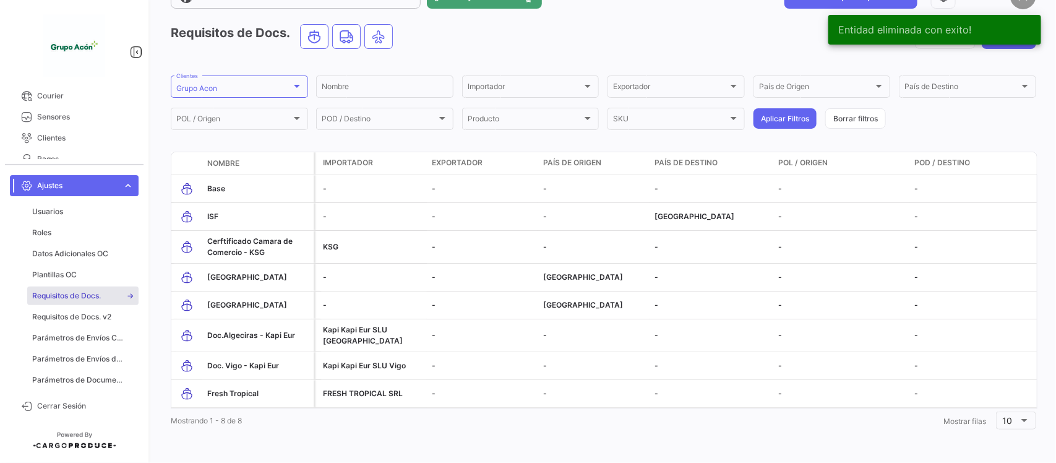
scroll to position [44, 0]
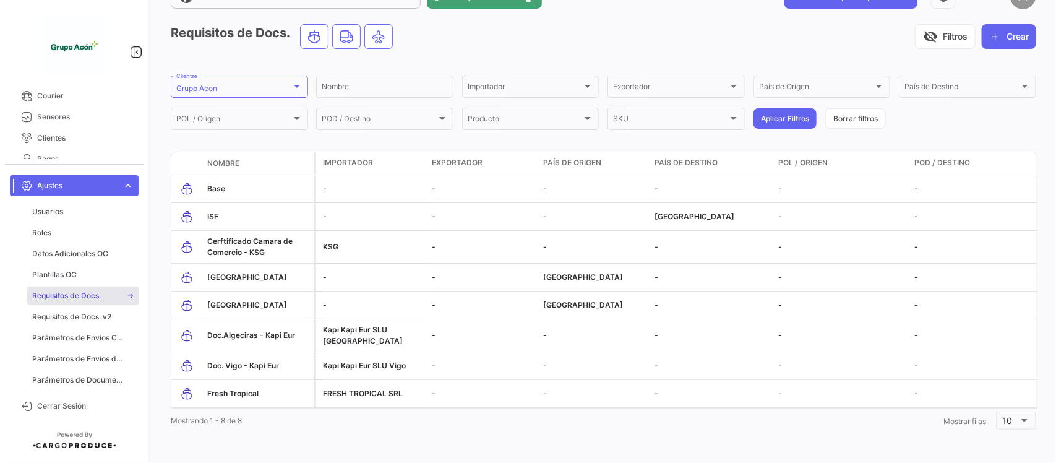
drag, startPoint x: 109, startPoint y: 186, endPoint x: 112, endPoint y: 179, distance: 7.2
click at [109, 186] on span "Ajustes" at bounding box center [77, 185] width 80 height 11
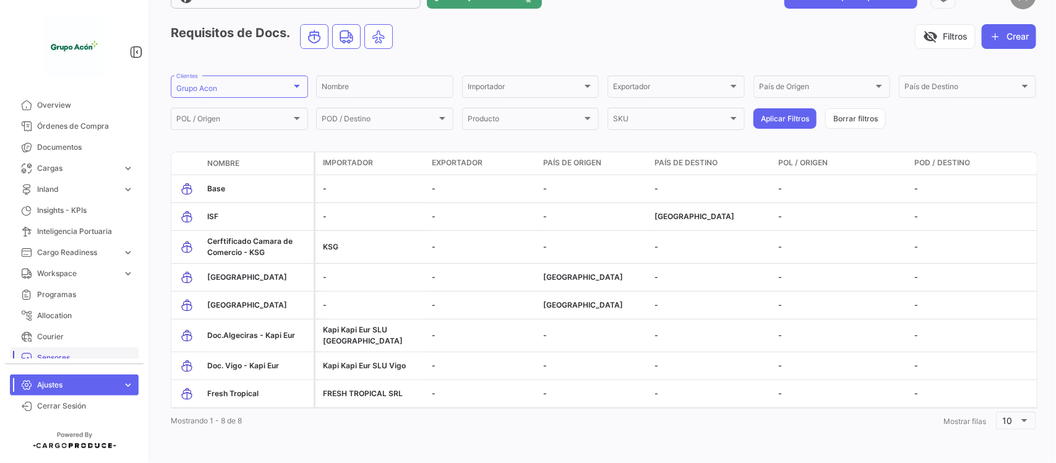
scroll to position [0, 0]
click at [96, 126] on span "Órdenes de Compra" at bounding box center [85, 127] width 96 height 11
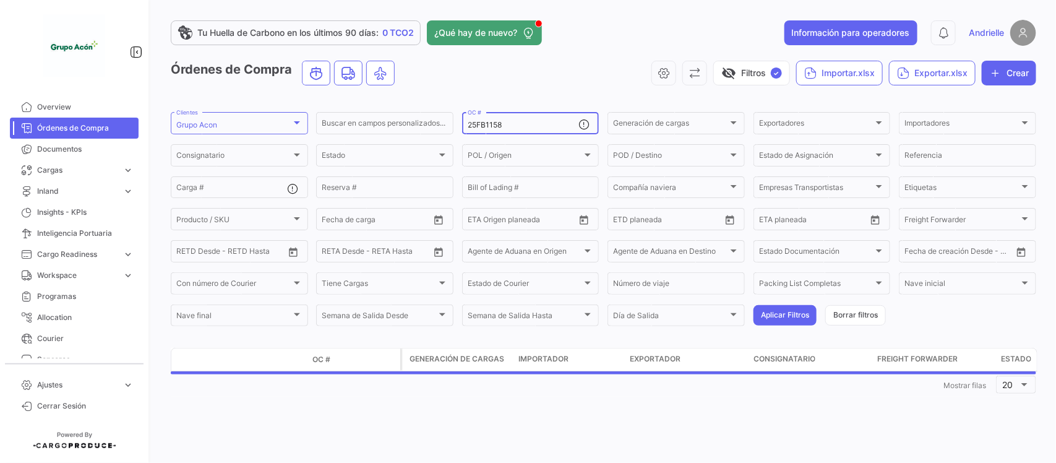
click at [527, 122] on input "25FB1158" at bounding box center [523, 125] width 111 height 9
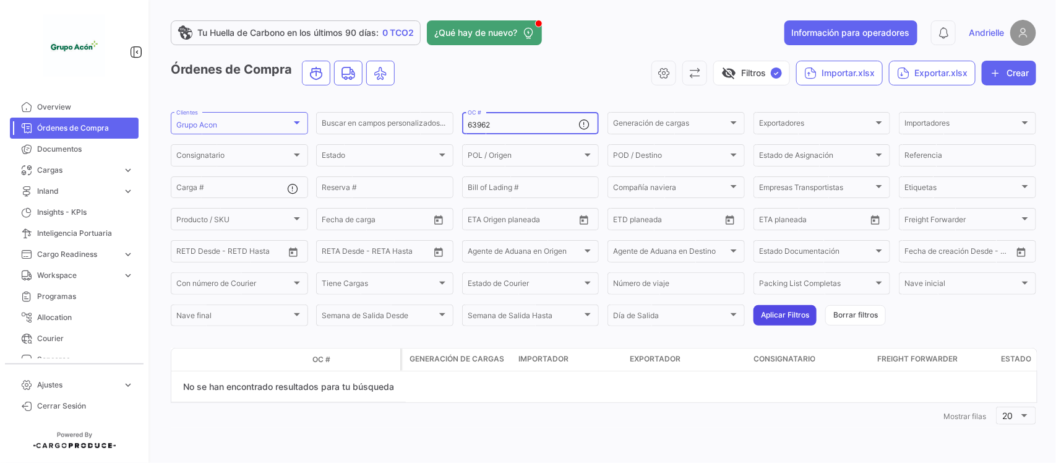
type input "63962"
click at [776, 314] on button "Aplicar Filtros" at bounding box center [784, 315] width 63 height 20
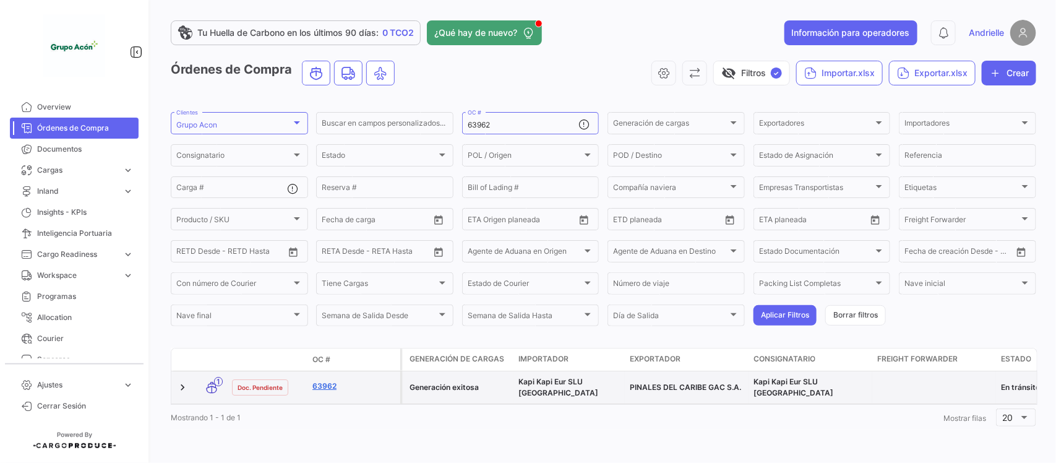
click at [317, 384] on link "63962" at bounding box center [353, 385] width 83 height 11
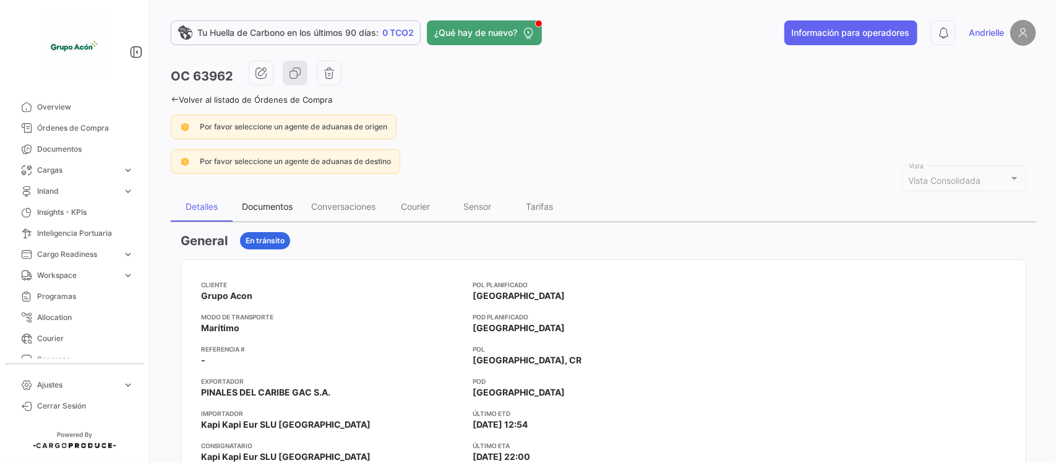
click at [267, 200] on div "Documentos" at bounding box center [267, 207] width 69 height 30
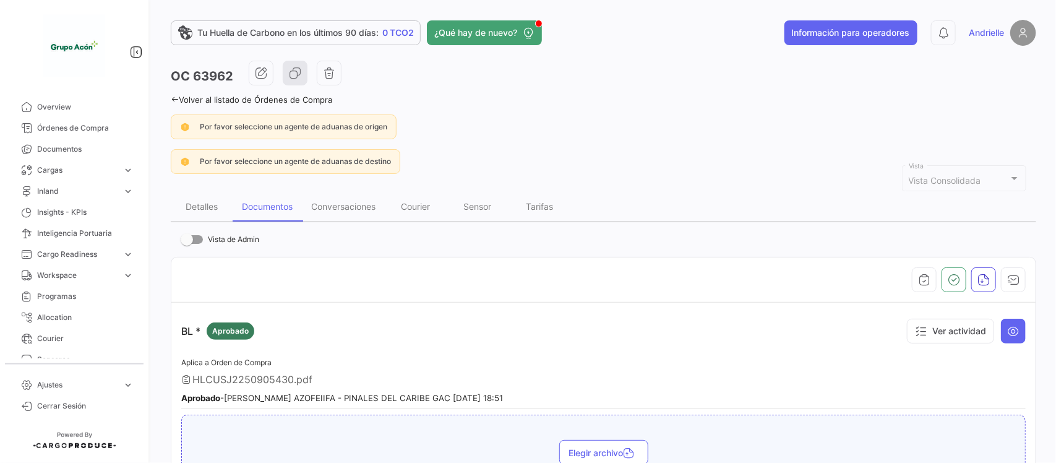
click at [181, 96] on link "Volver al listado de Órdenes de Compra" at bounding box center [251, 100] width 161 height 10
